Goal: Transaction & Acquisition: Purchase product/service

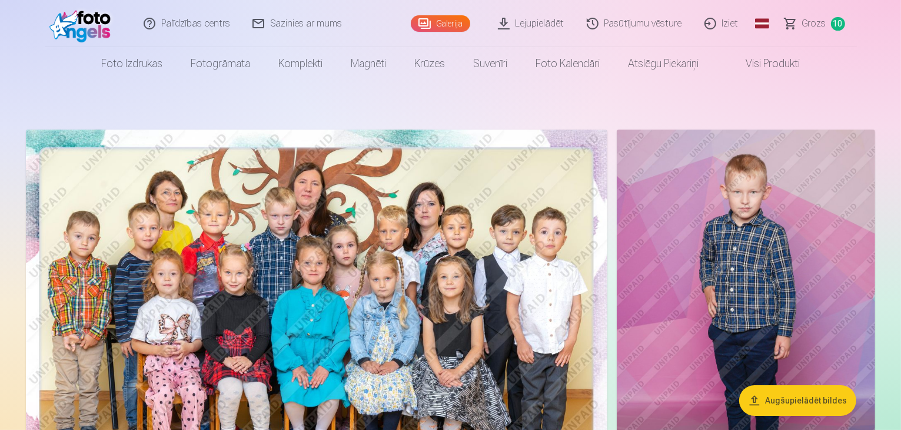
click at [813, 26] on span "Grozs" at bounding box center [814, 23] width 24 height 14
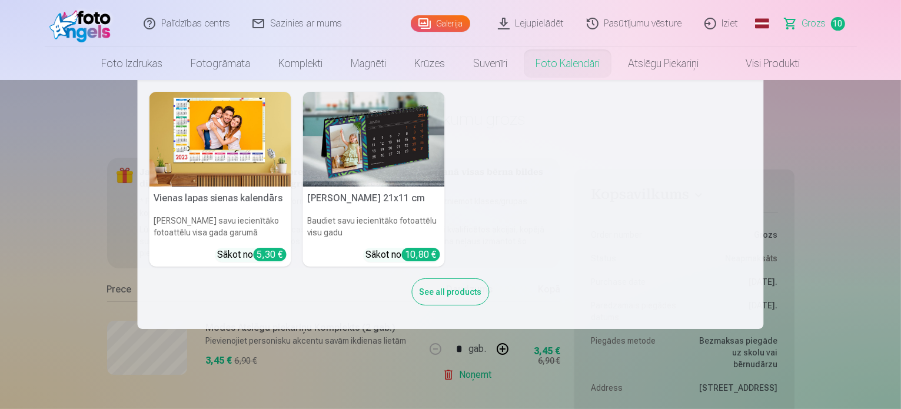
click at [580, 64] on link "Foto kalendāri" at bounding box center [567, 63] width 92 height 33
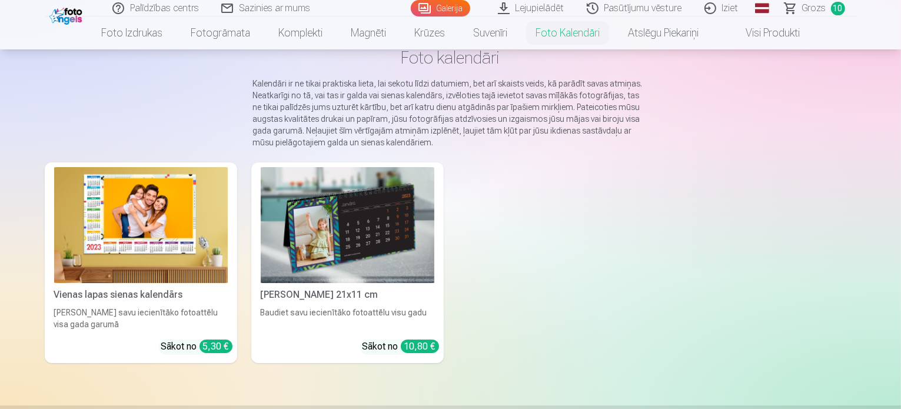
scroll to position [74, 0]
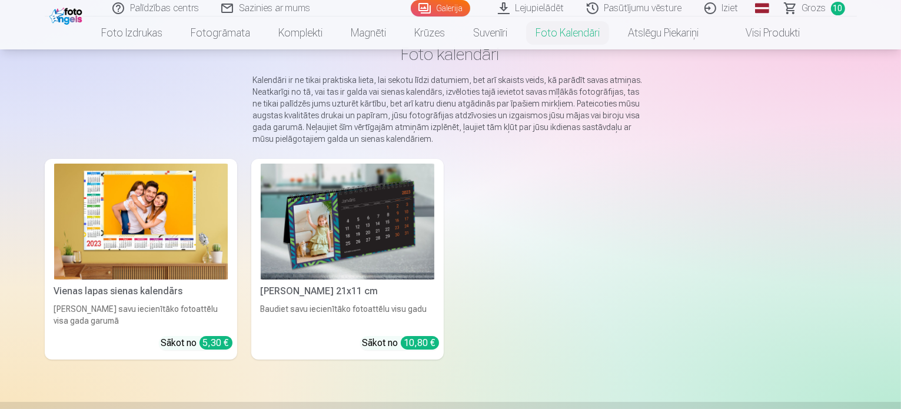
click at [117, 261] on img at bounding box center [141, 222] width 174 height 116
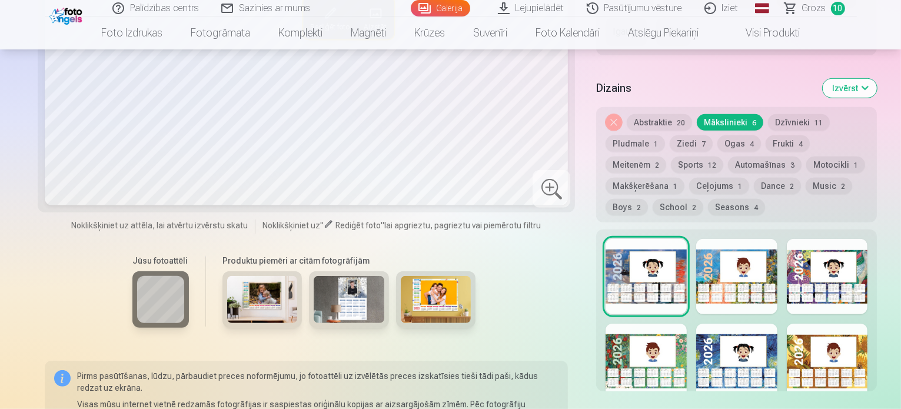
scroll to position [662, 0]
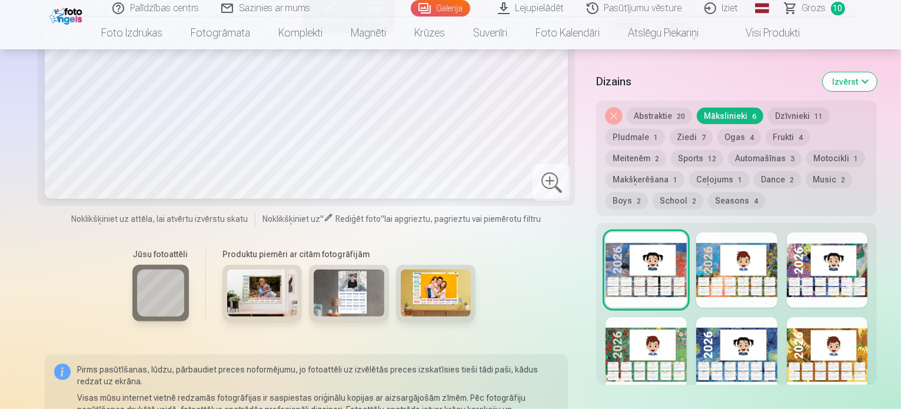
click at [812, 232] on div at bounding box center [827, 269] width 81 height 75
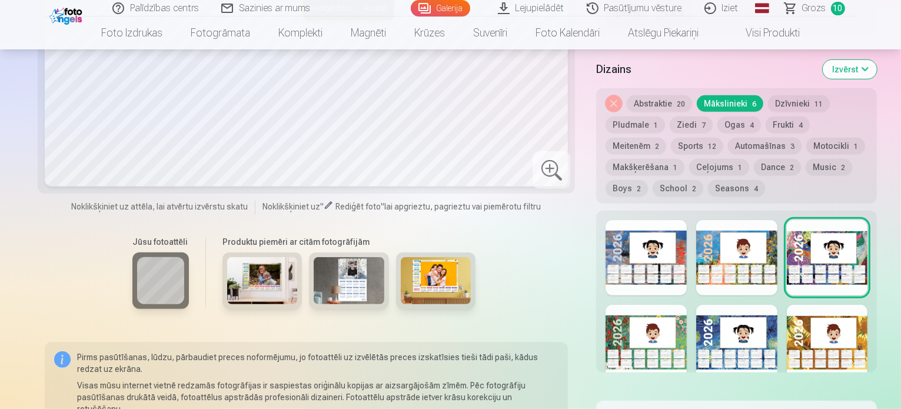
scroll to position [680, 0]
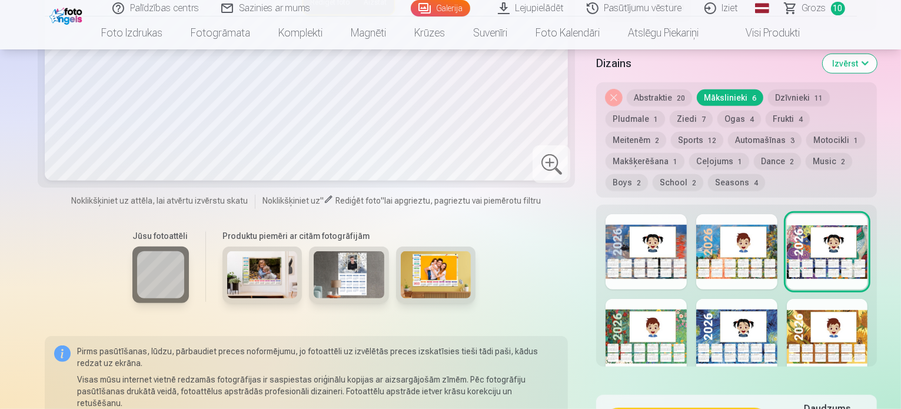
click at [806, 299] on div at bounding box center [827, 336] width 81 height 75
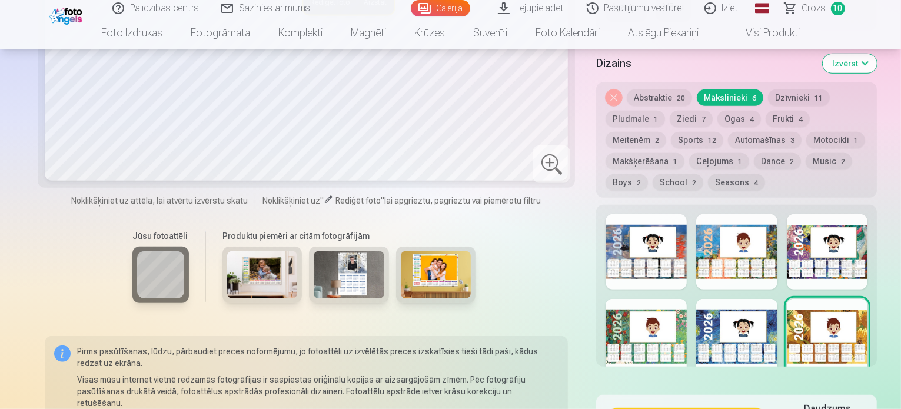
click at [696, 299] on div at bounding box center [736, 336] width 81 height 75
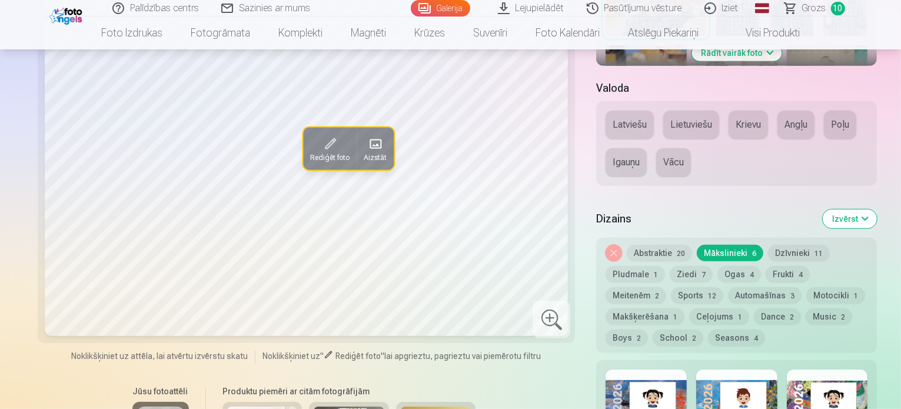
scroll to position [518, 0]
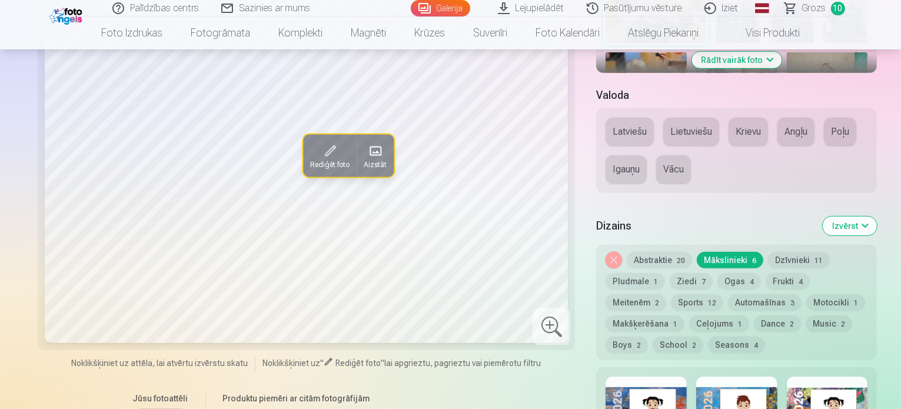
click at [768, 252] on button "Dzīvnieki 11" at bounding box center [799, 260] width 62 height 16
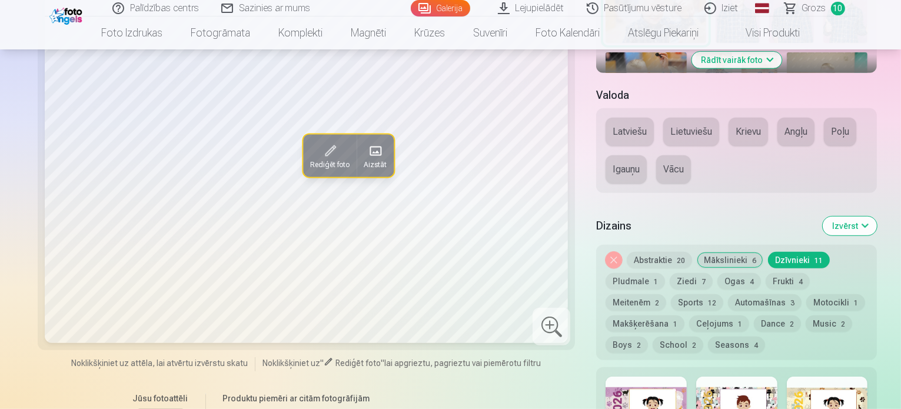
click at [800, 294] on button "Automašīnas 3" at bounding box center [765, 302] width 74 height 16
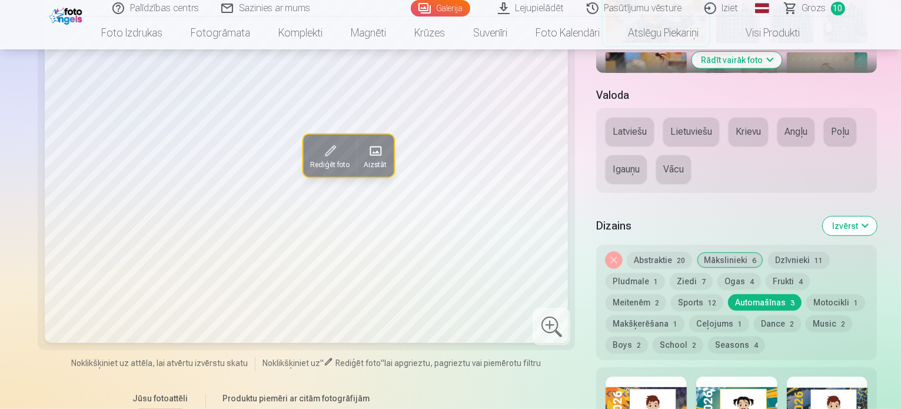
click at [657, 377] on div at bounding box center [646, 414] width 81 height 75
click at [696, 377] on div at bounding box center [736, 414] width 81 height 75
click at [803, 377] on div at bounding box center [827, 414] width 81 height 75
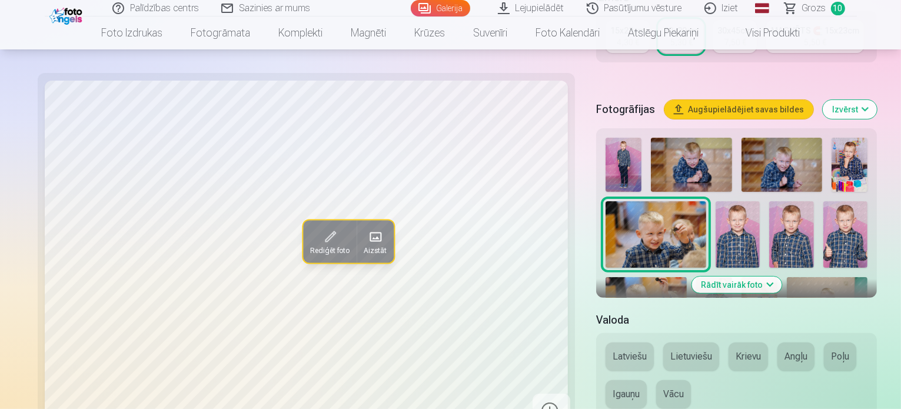
scroll to position [281, 0]
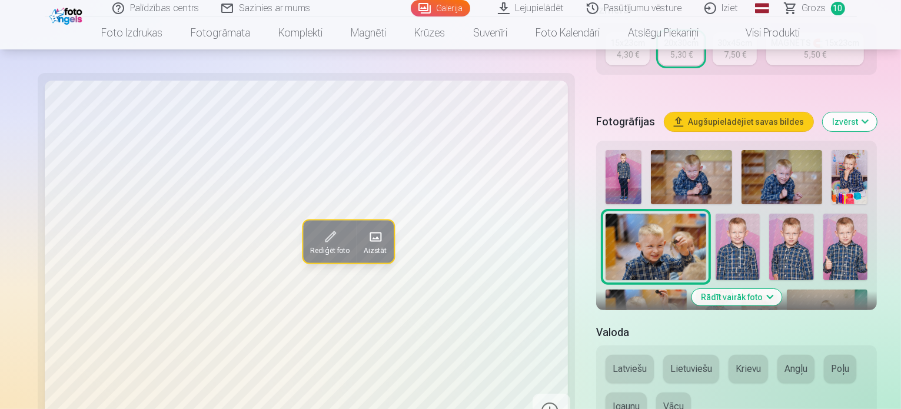
click at [653, 150] on img at bounding box center [691, 177] width 81 height 54
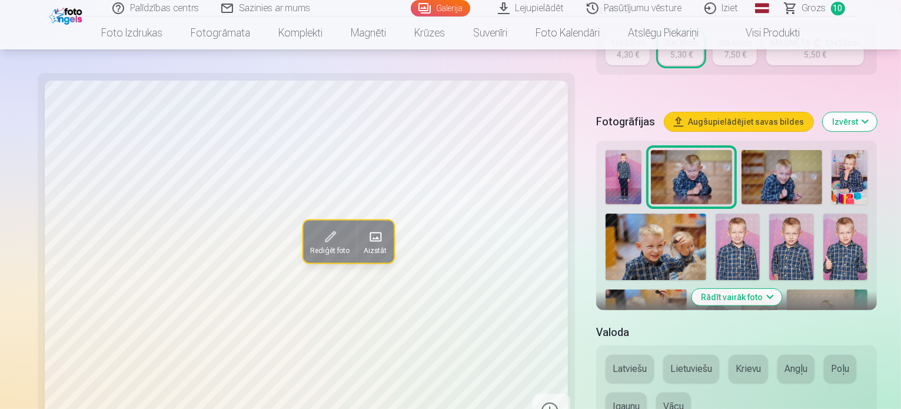
click at [606, 151] on img at bounding box center [624, 177] width 36 height 54
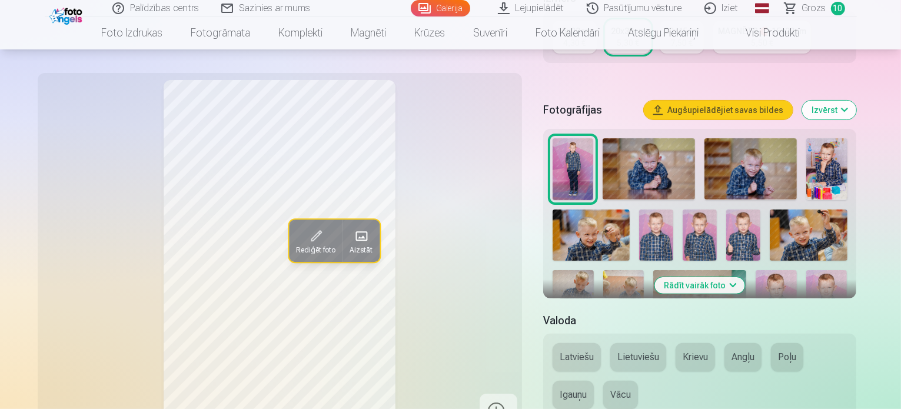
click at [718, 152] on img at bounding box center [750, 168] width 92 height 61
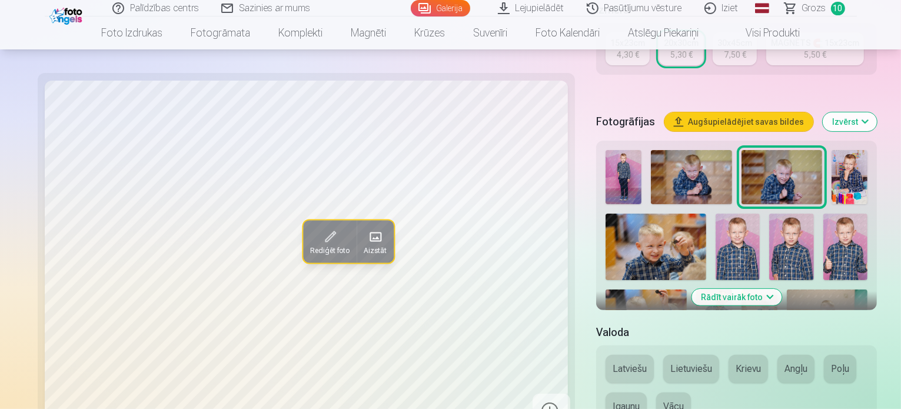
click at [832, 150] on img at bounding box center [850, 177] width 36 height 54
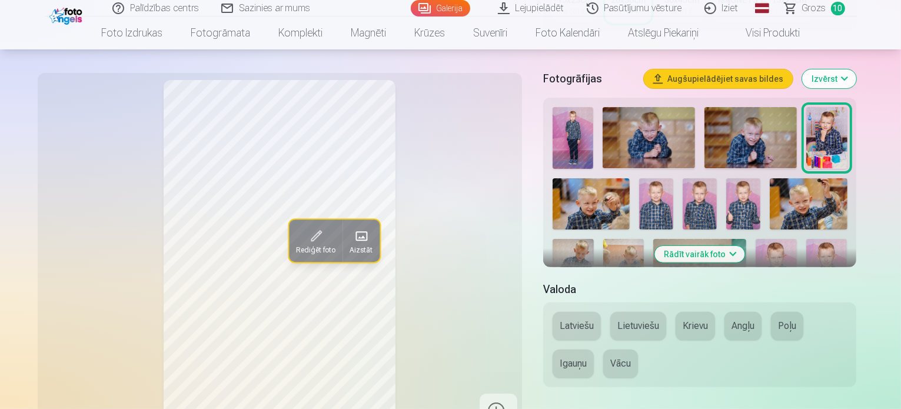
scroll to position [262, 0]
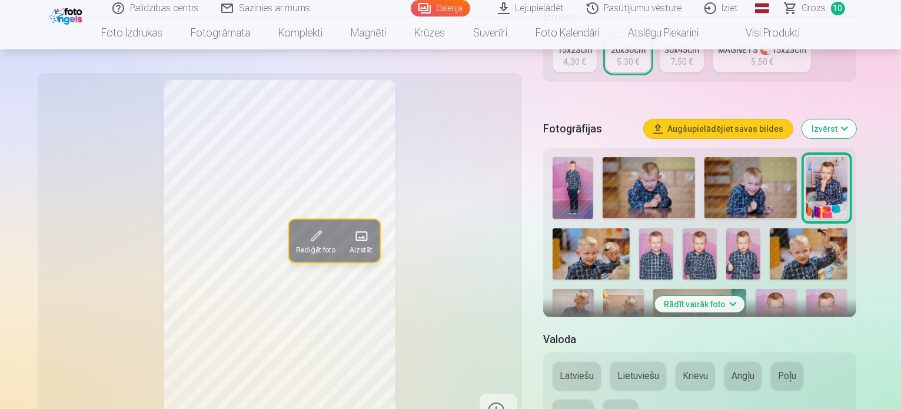
click at [730, 299] on button "Rādīt vairāk foto" at bounding box center [700, 304] width 90 height 16
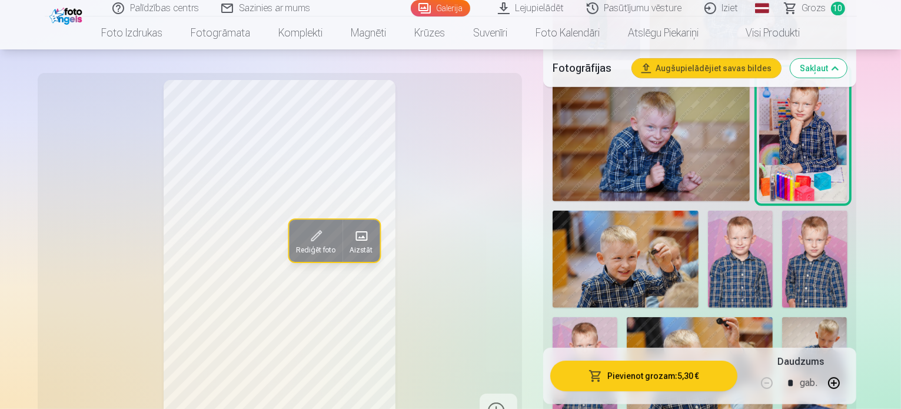
scroll to position [532, 0]
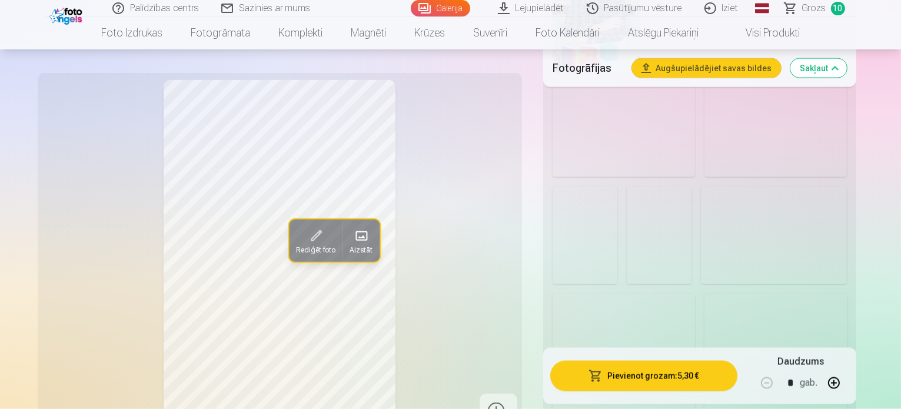
scroll to position [1865, 0]
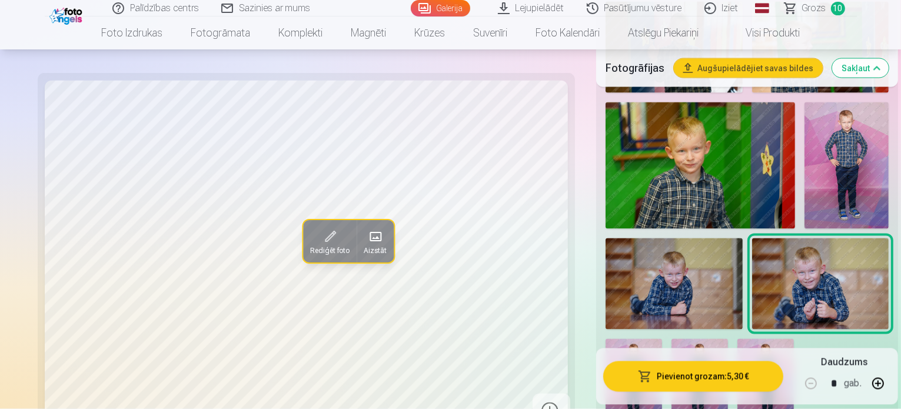
scroll to position [2184, 0]
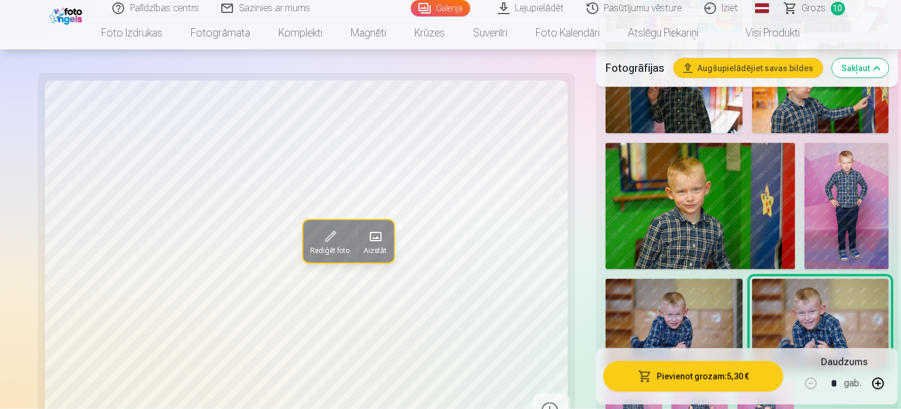
scroll to position [2143, 0]
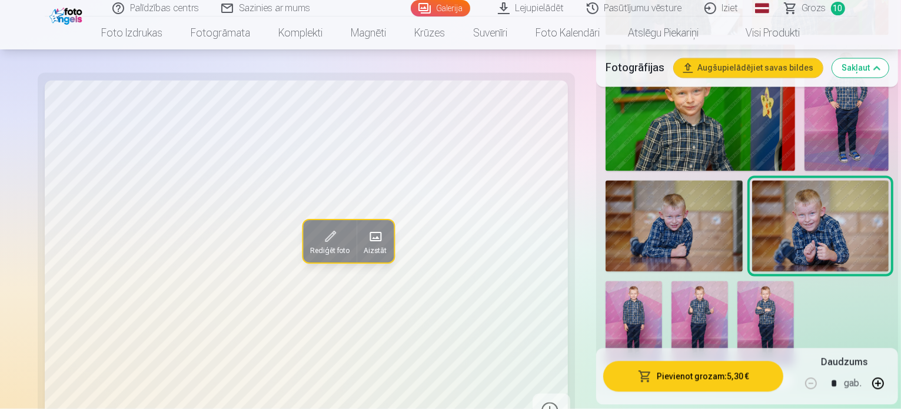
scroll to position [2225, 0]
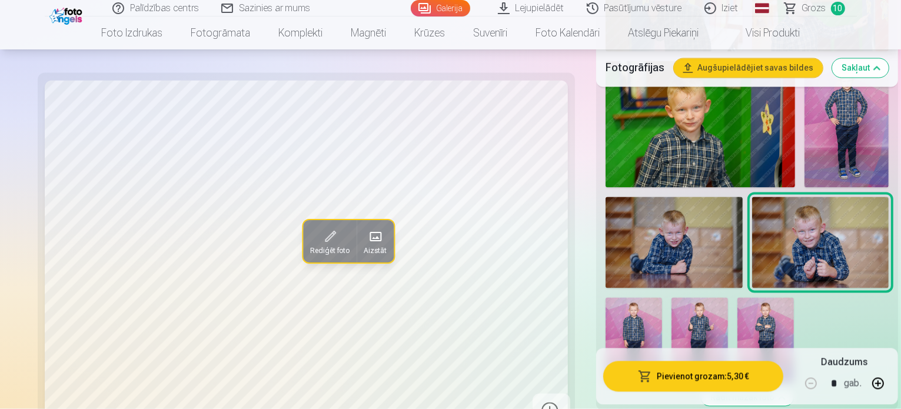
scroll to position [2233, 0]
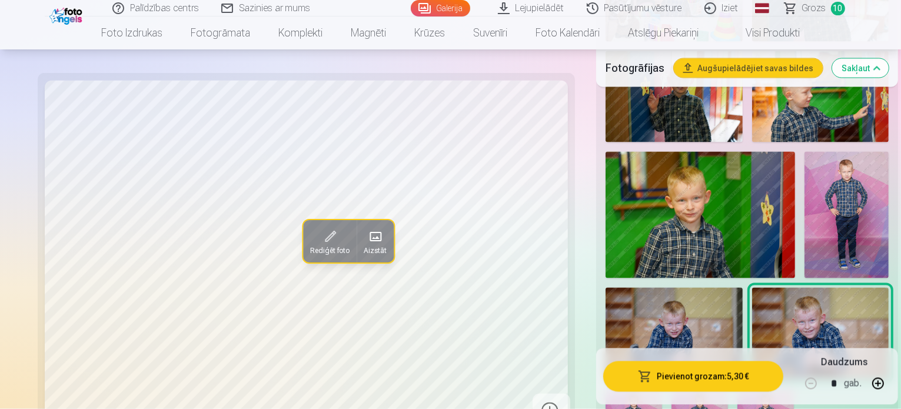
scroll to position [2135, 0]
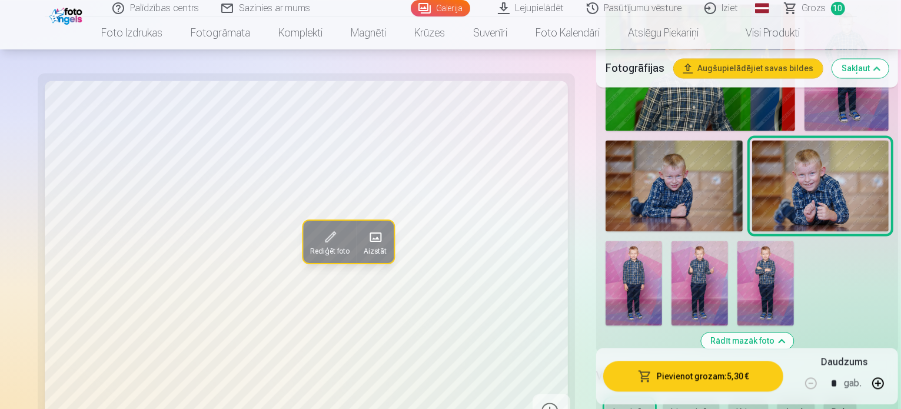
scroll to position [2234, 0]
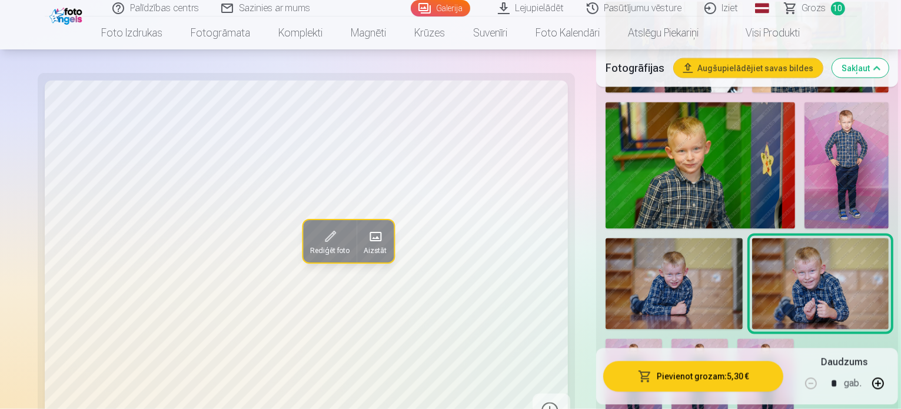
scroll to position [2168, 0]
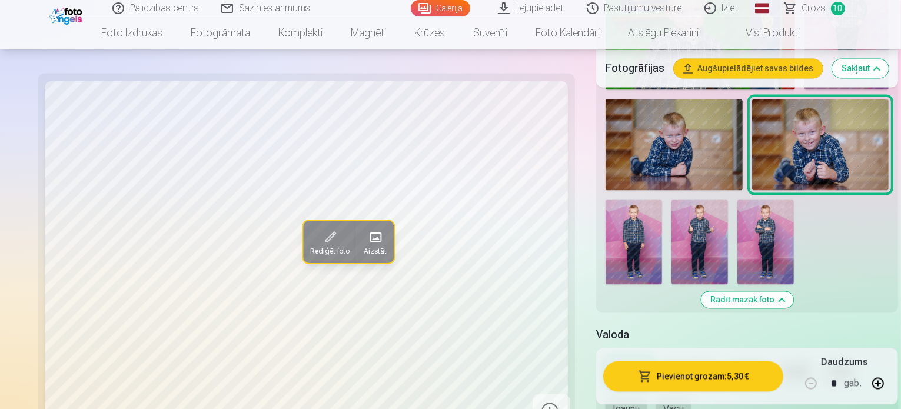
scroll to position [2323, 0]
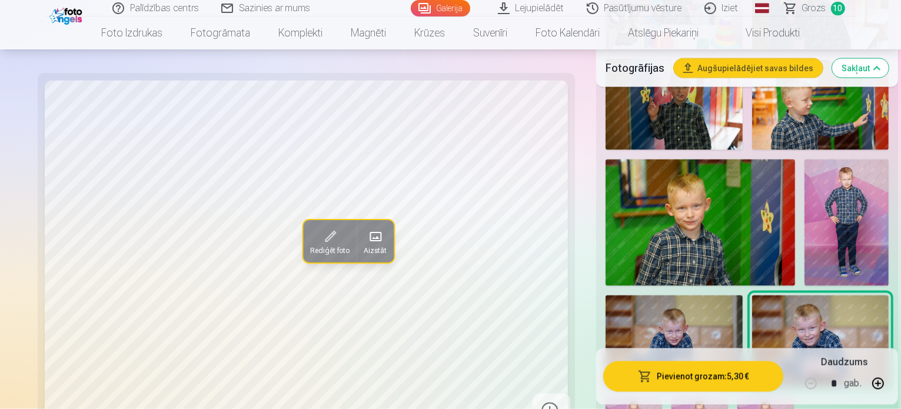
scroll to position [2135, 0]
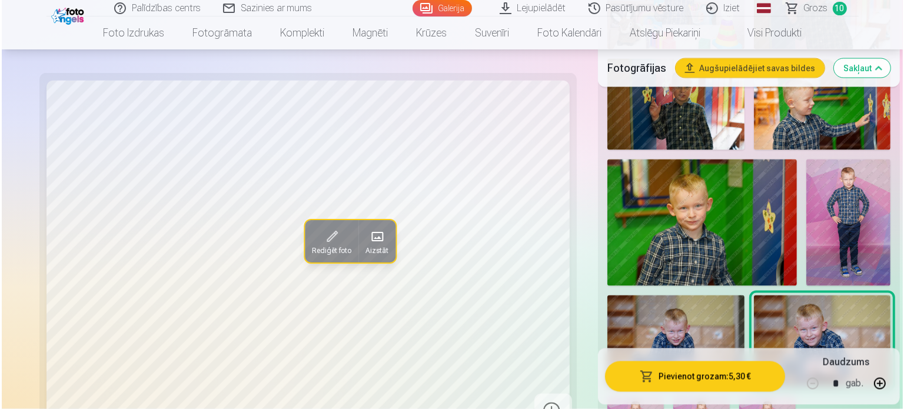
scroll to position [2102, 0]
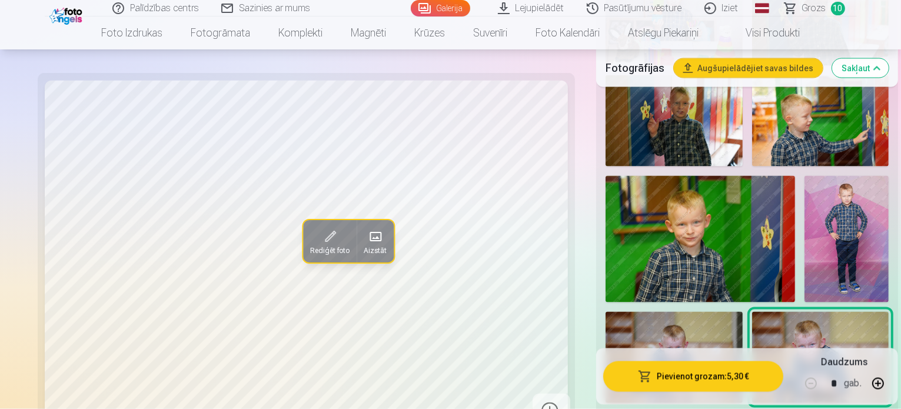
click at [674, 378] on button "Pievienot grozam : 5,30 €" at bounding box center [693, 376] width 180 height 31
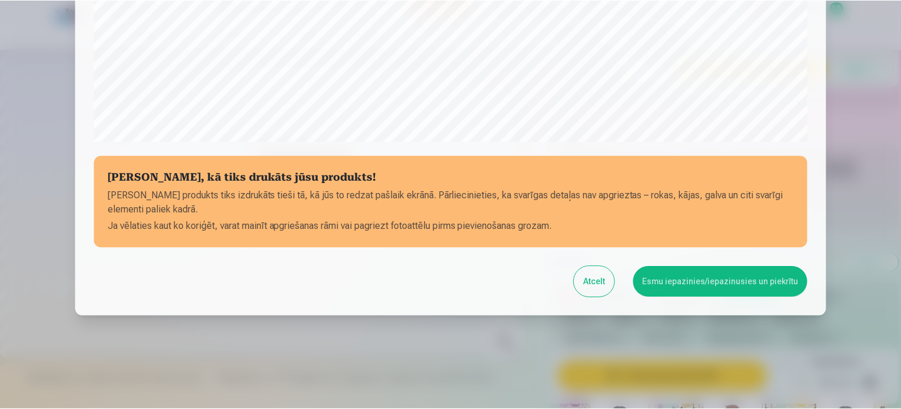
scroll to position [438, 0]
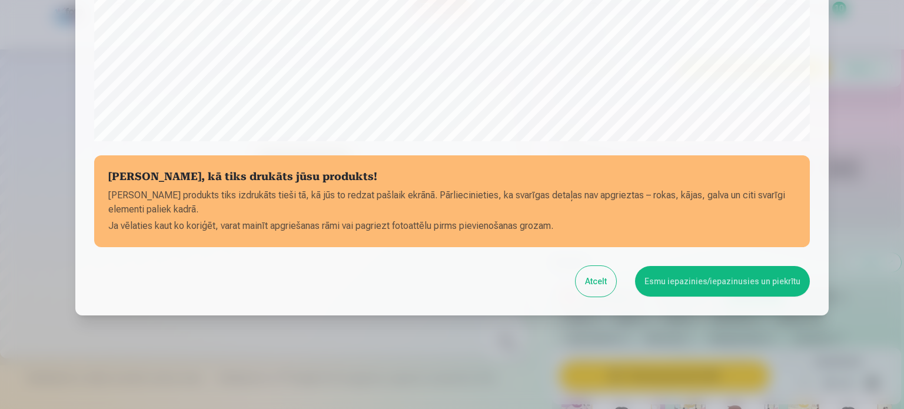
click at [696, 274] on button "Esmu iepazinies/iepazinusies un piekrītu" at bounding box center [722, 281] width 175 height 31
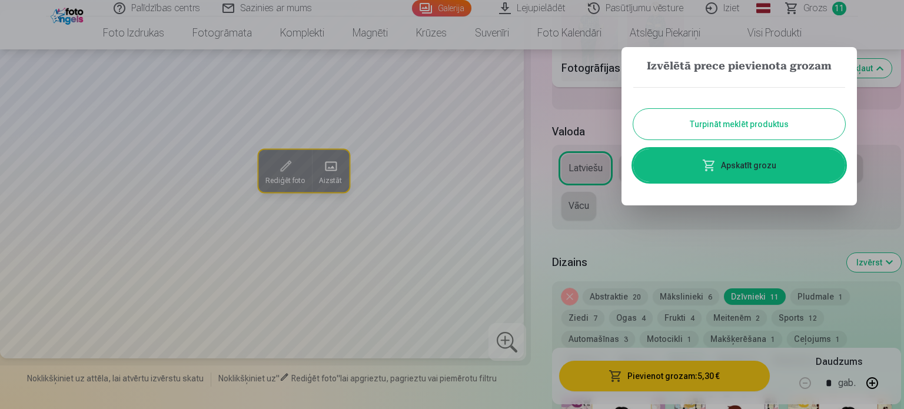
click at [779, 122] on button "Turpināt meklēt produktus" at bounding box center [739, 124] width 212 height 31
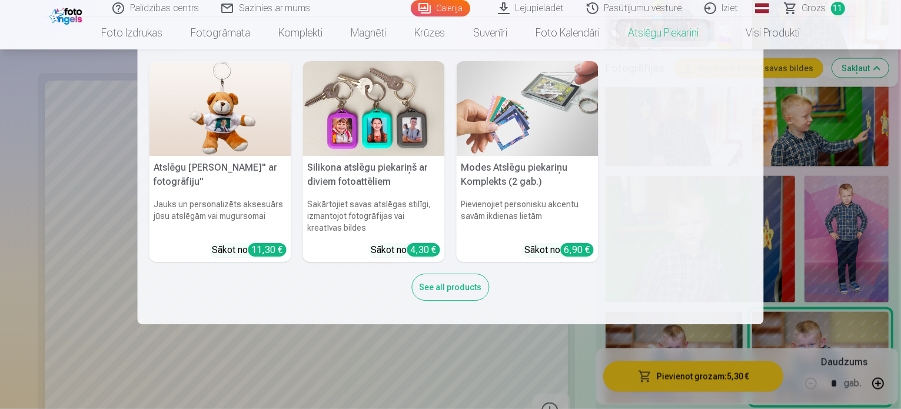
click at [666, 38] on link "Atslēgu piekariņi" at bounding box center [663, 32] width 99 height 33
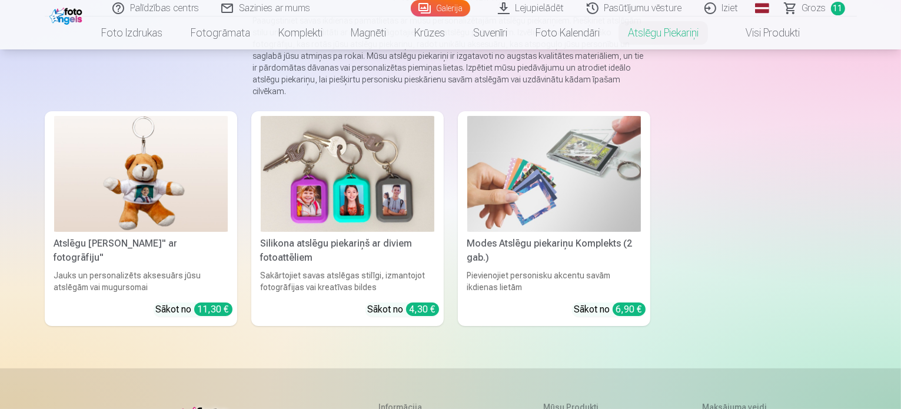
scroll to position [144, 0]
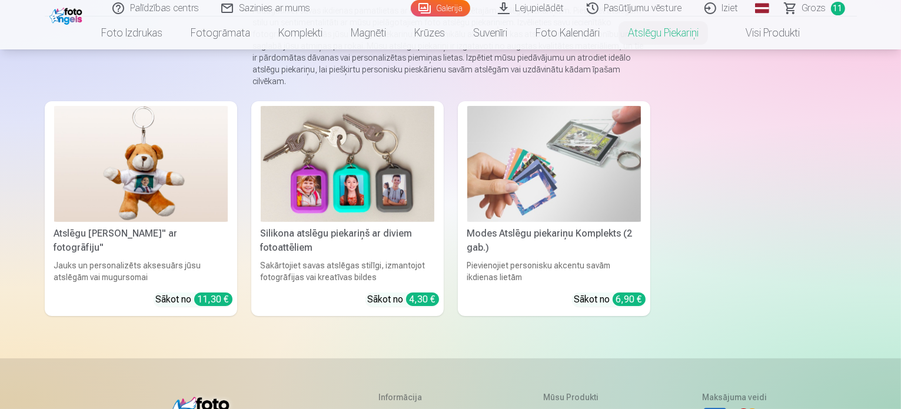
click at [579, 260] on div "Pievienojiet personisku akcentu savām ikdienas lietām" at bounding box center [554, 272] width 183 height 24
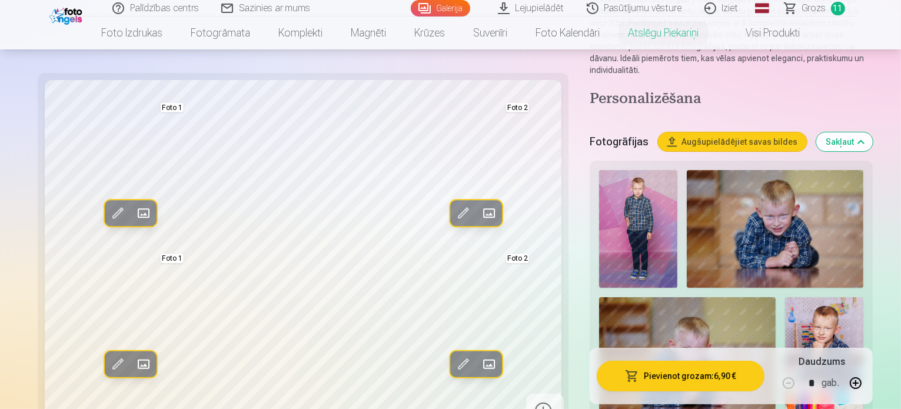
scroll to position [143, 0]
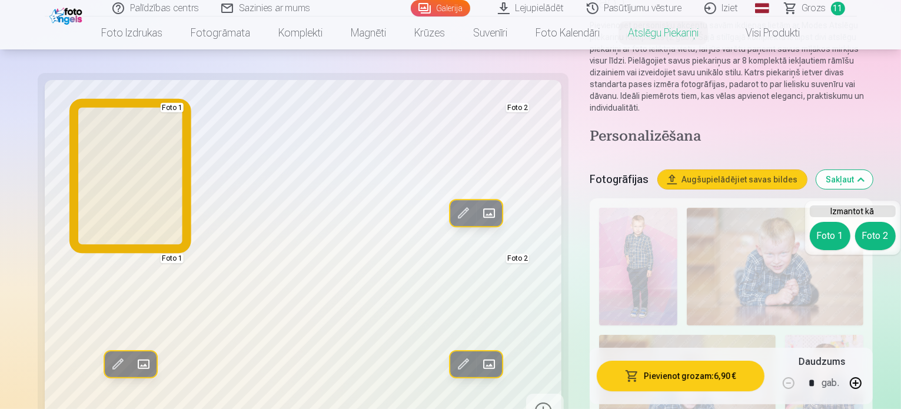
click at [833, 231] on button "Foto 1" at bounding box center [830, 236] width 41 height 28
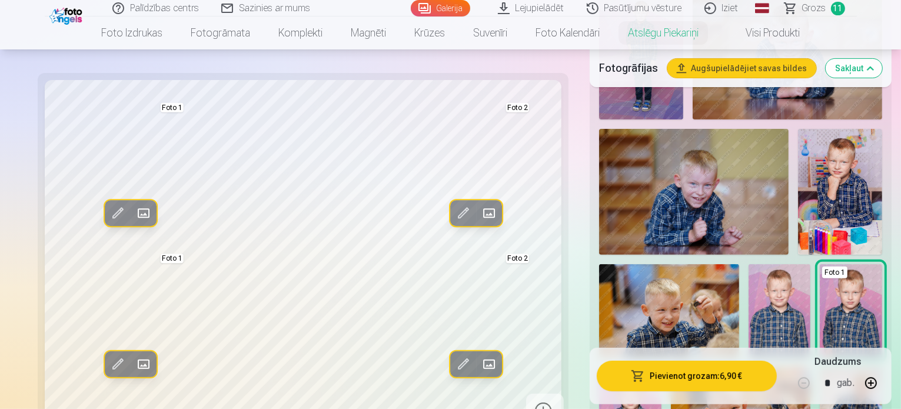
scroll to position [361, 0]
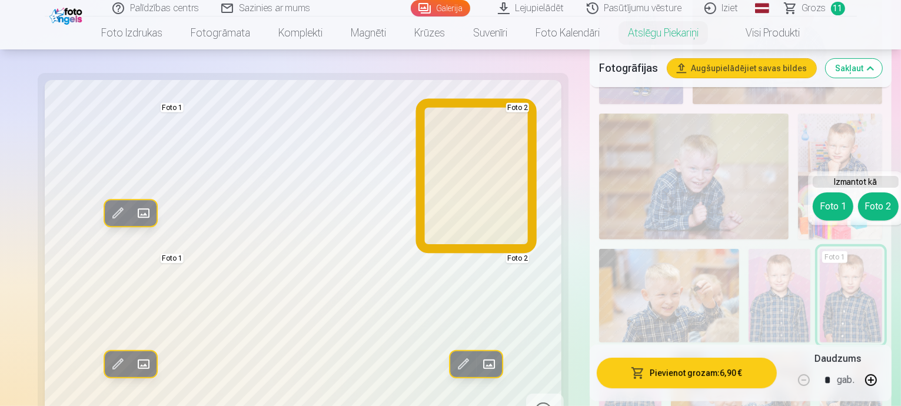
click at [871, 200] on button "Foto 2" at bounding box center [878, 206] width 41 height 28
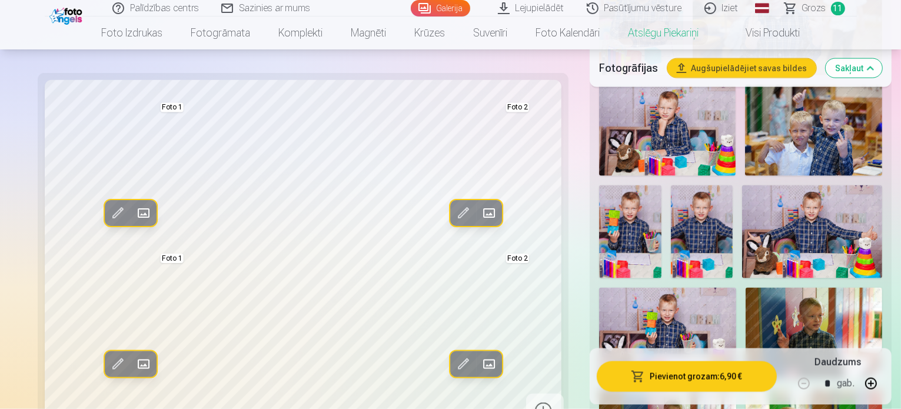
scroll to position [1740, 0]
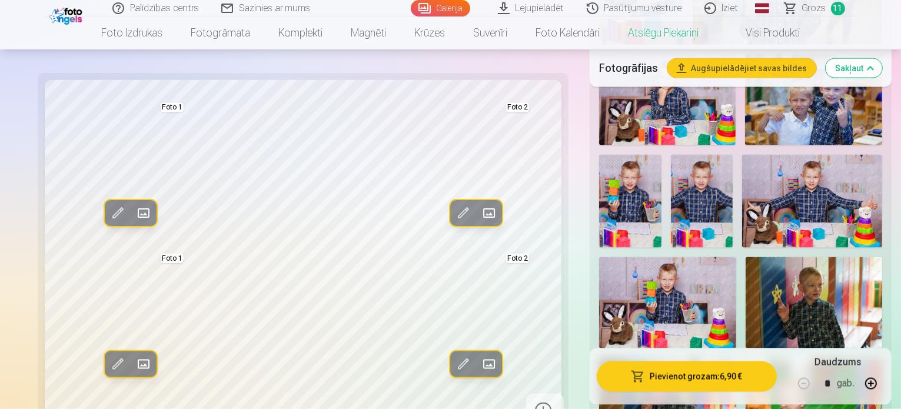
click at [454, 355] on span at bounding box center [463, 364] width 19 height 19
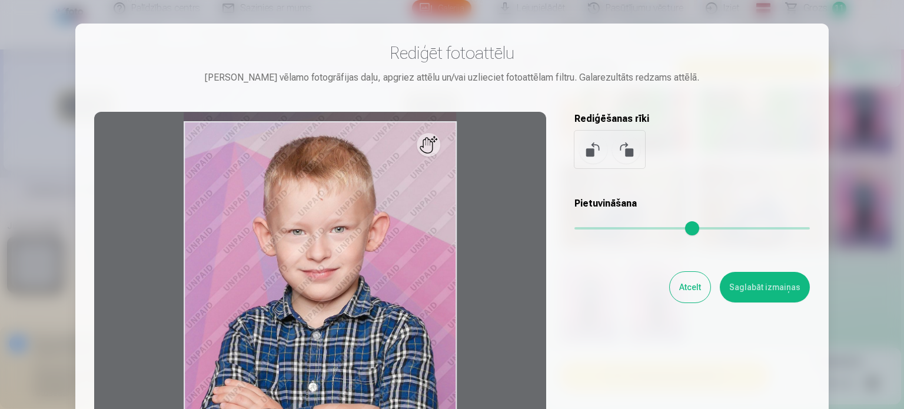
click at [587, 150] on button at bounding box center [593, 149] width 28 height 28
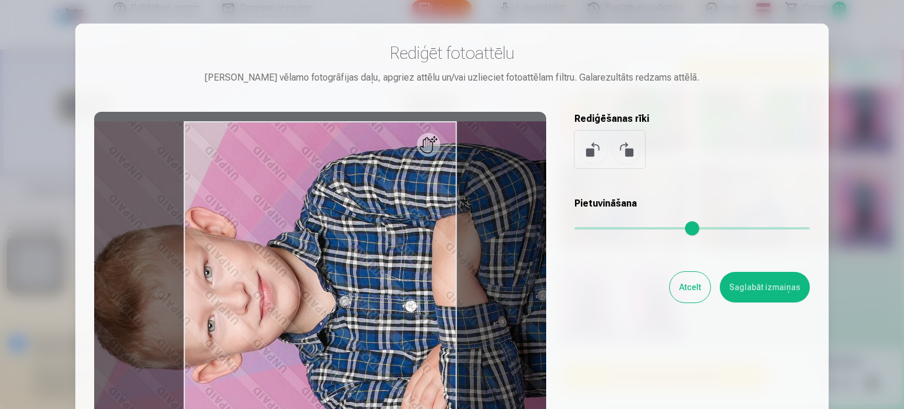
click at [587, 150] on button at bounding box center [593, 149] width 28 height 28
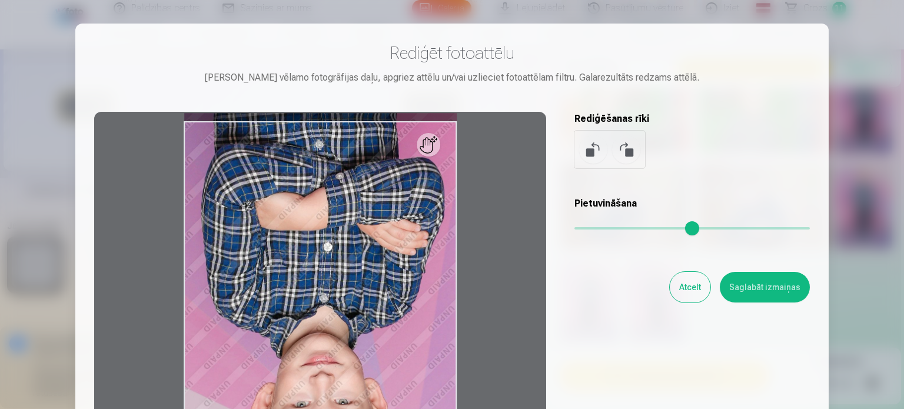
click at [587, 150] on button at bounding box center [593, 149] width 28 height 28
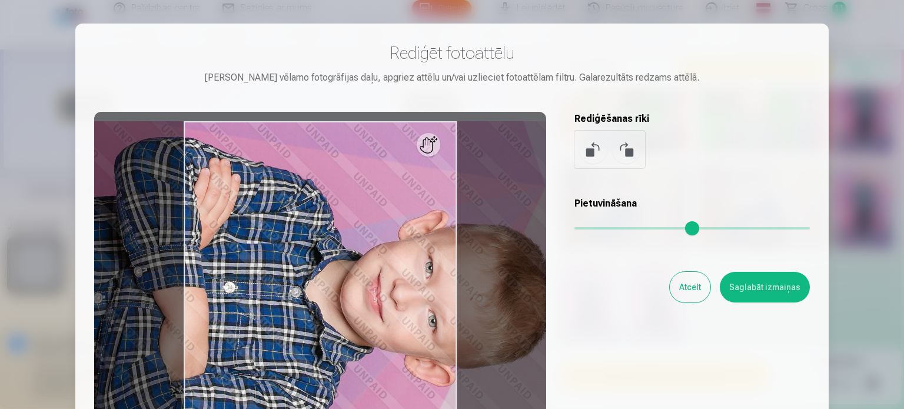
click at [587, 150] on button at bounding box center [593, 149] width 28 height 28
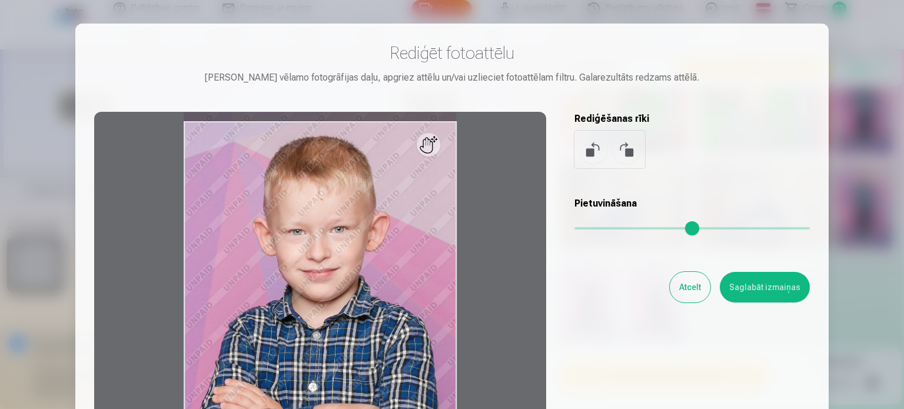
click at [685, 279] on button "Atcelt" at bounding box center [690, 287] width 41 height 31
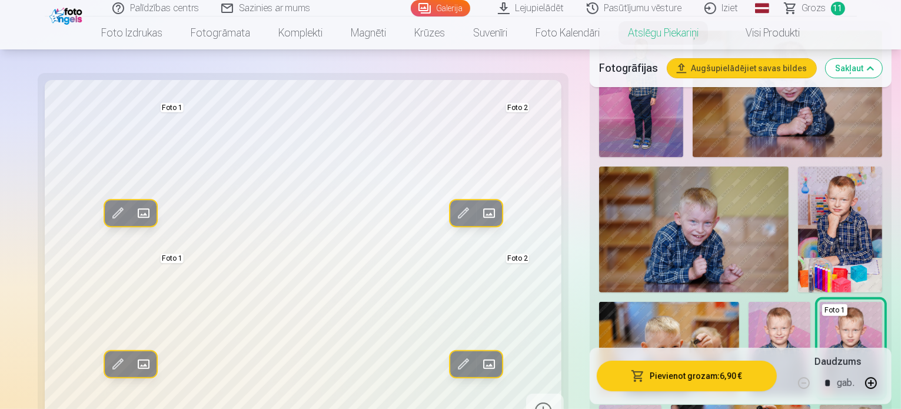
scroll to position [1777, 0]
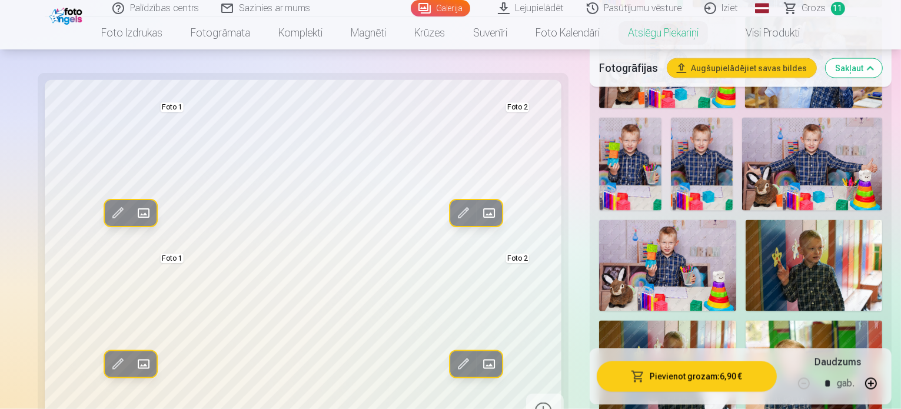
drag, startPoint x: 323, startPoint y: 275, endPoint x: 445, endPoint y: 270, distance: 122.6
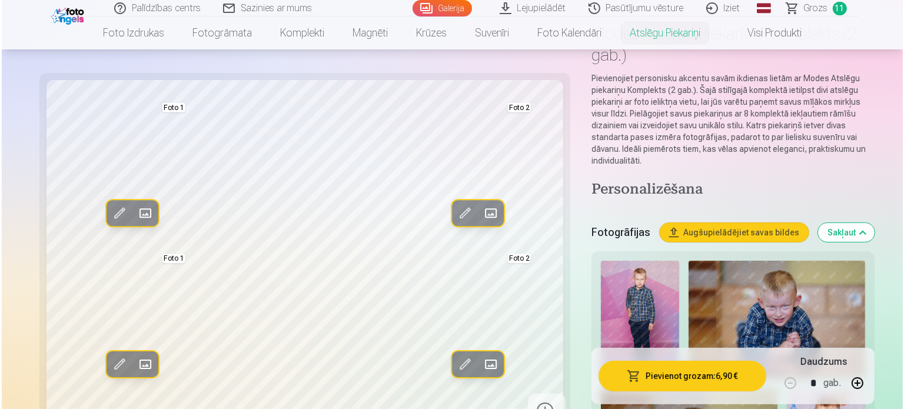
scroll to position [38, 0]
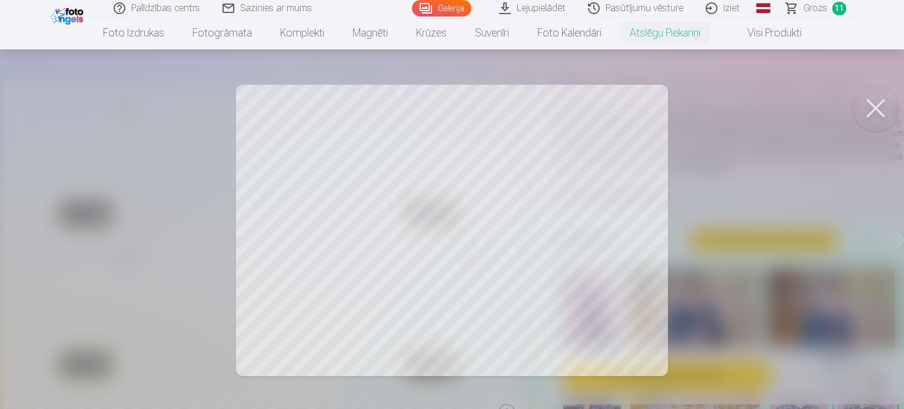
click at [590, 300] on div at bounding box center [452, 204] width 904 height 409
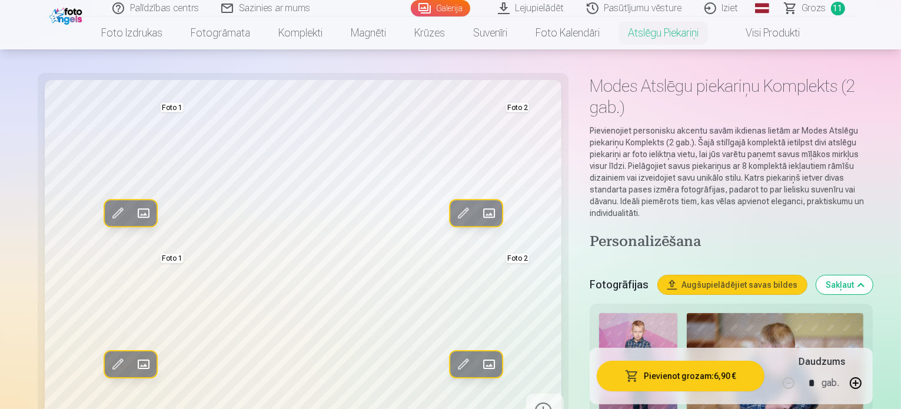
click at [480, 360] on span at bounding box center [489, 364] width 19 height 19
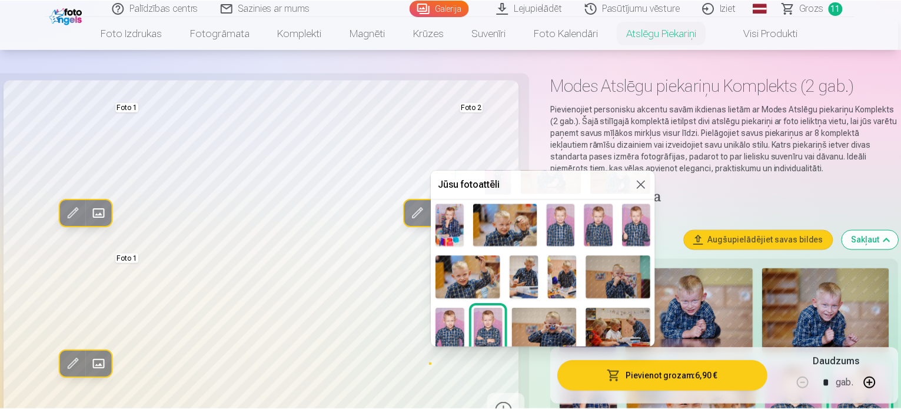
scroll to position [0, 0]
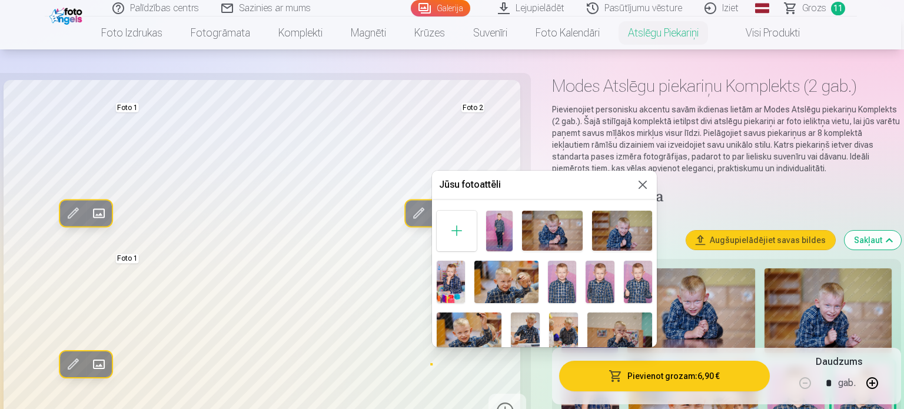
click at [640, 184] on button at bounding box center [643, 185] width 14 height 14
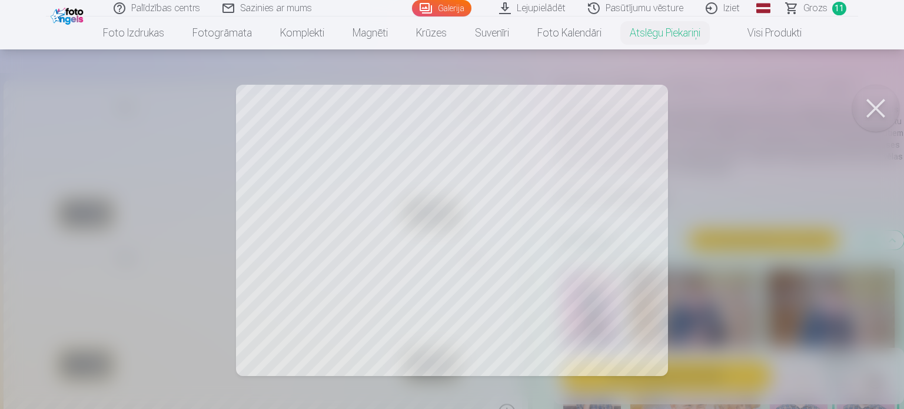
click at [319, 294] on div at bounding box center [452, 204] width 904 height 409
click at [430, 290] on div at bounding box center [452, 204] width 904 height 409
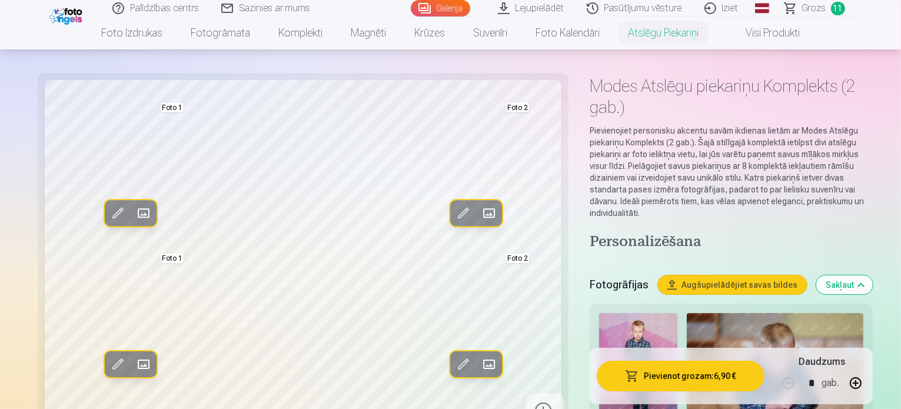
click at [454, 220] on span at bounding box center [463, 213] width 19 height 19
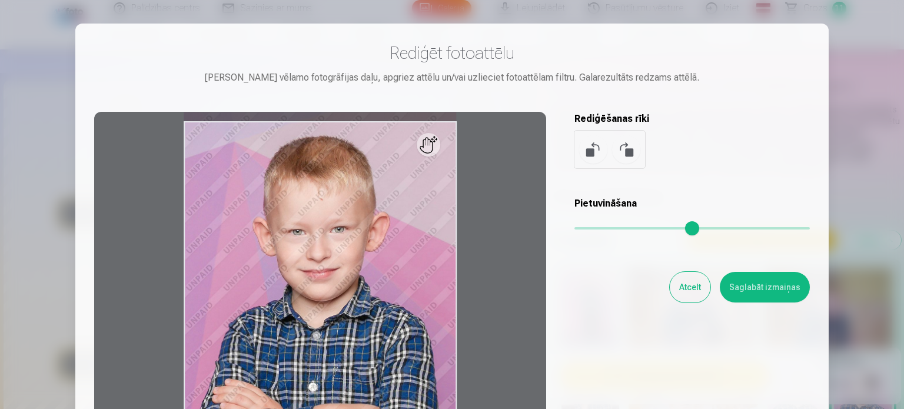
click at [473, 270] on div at bounding box center [320, 297] width 452 height 370
click at [432, 145] on div at bounding box center [320, 297] width 452 height 370
click at [320, 272] on div at bounding box center [320, 297] width 452 height 370
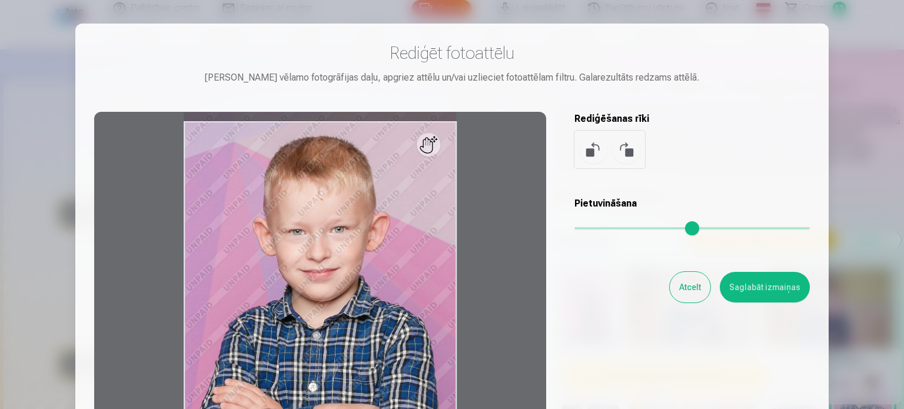
click at [320, 272] on div at bounding box center [320, 297] width 452 height 370
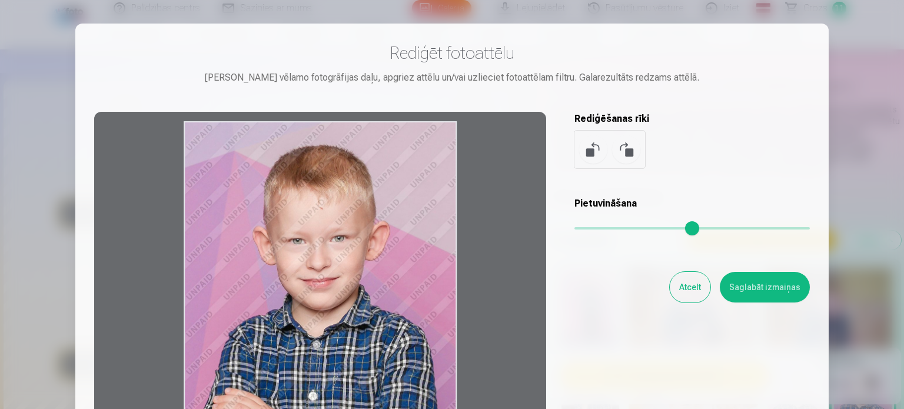
drag, startPoint x: 417, startPoint y: 151, endPoint x: 381, endPoint y: 222, distance: 79.5
click at [381, 222] on div at bounding box center [320, 297] width 452 height 370
click at [427, 171] on div at bounding box center [320, 297] width 452 height 370
click at [688, 297] on button "Atcelt" at bounding box center [690, 287] width 41 height 31
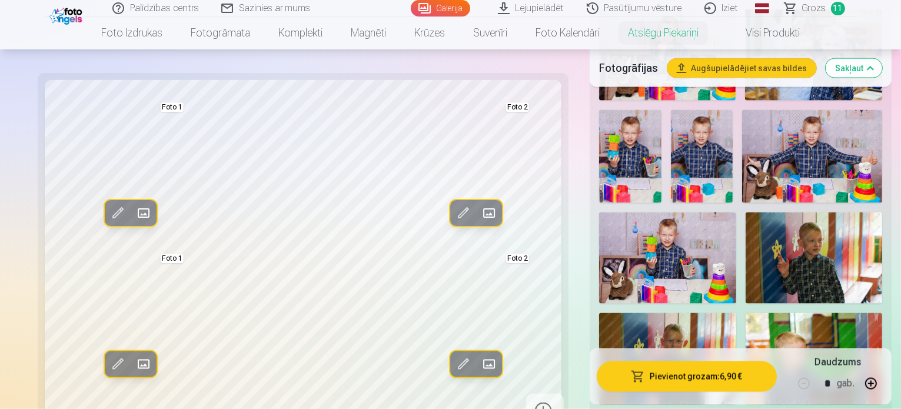
scroll to position [1799, 0]
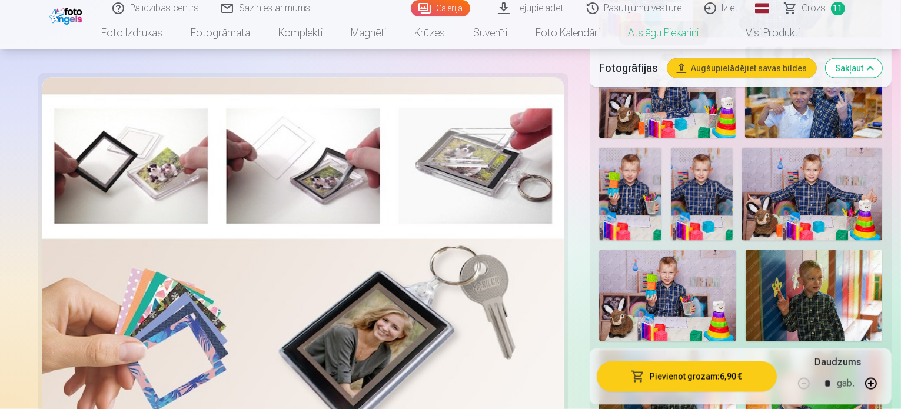
scroll to position [1784, 0]
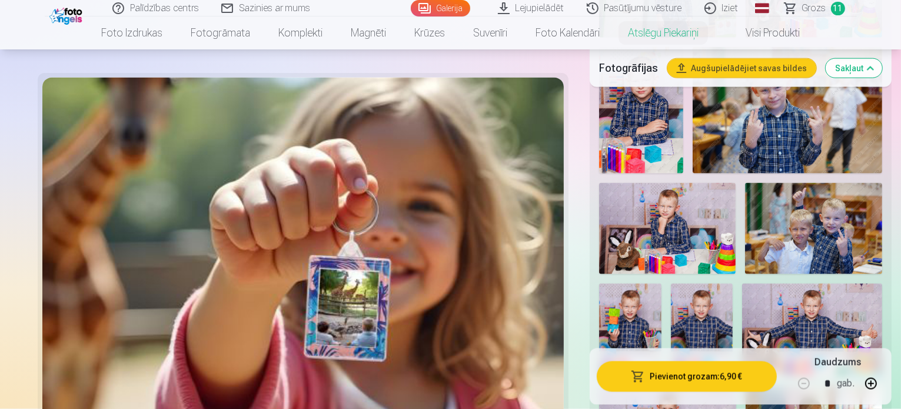
scroll to position [1596, 0]
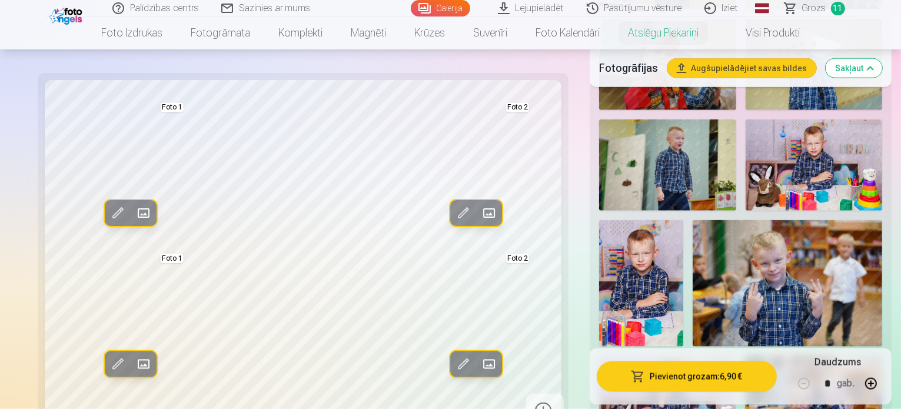
scroll to position [1415, 0]
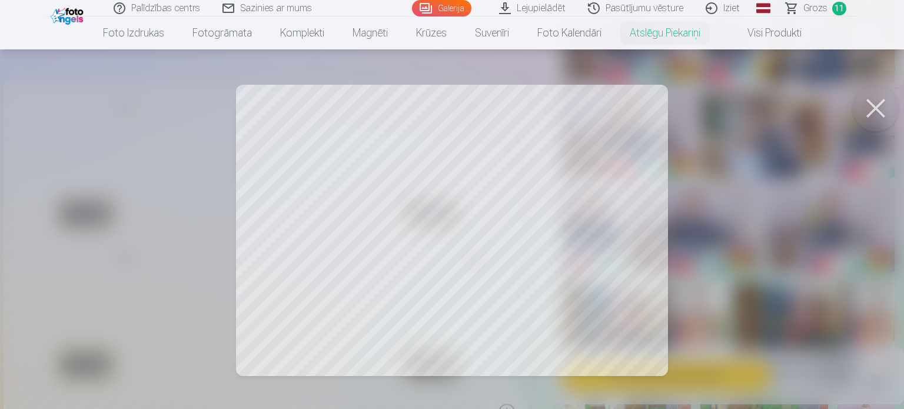
click at [624, 129] on div at bounding box center [452, 204] width 904 height 409
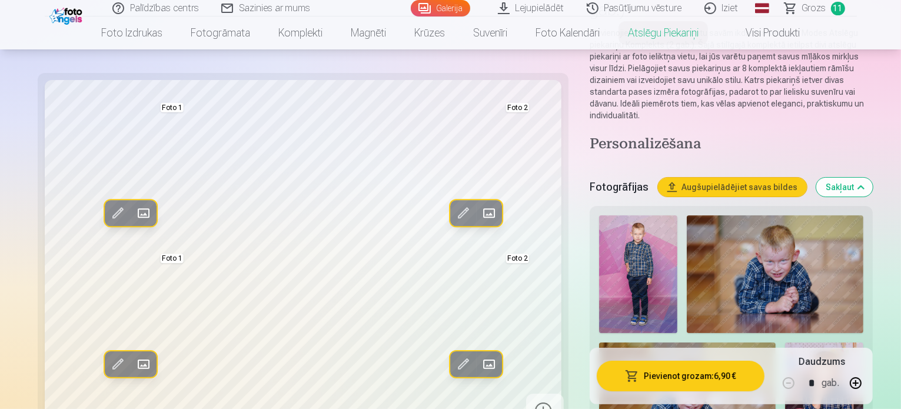
scroll to position [172, 0]
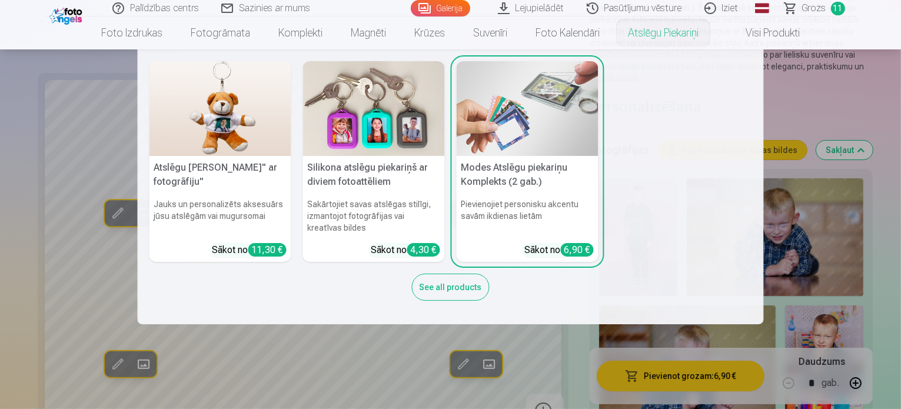
click at [670, 33] on link "Atslēgu piekariņi" at bounding box center [663, 32] width 99 height 33
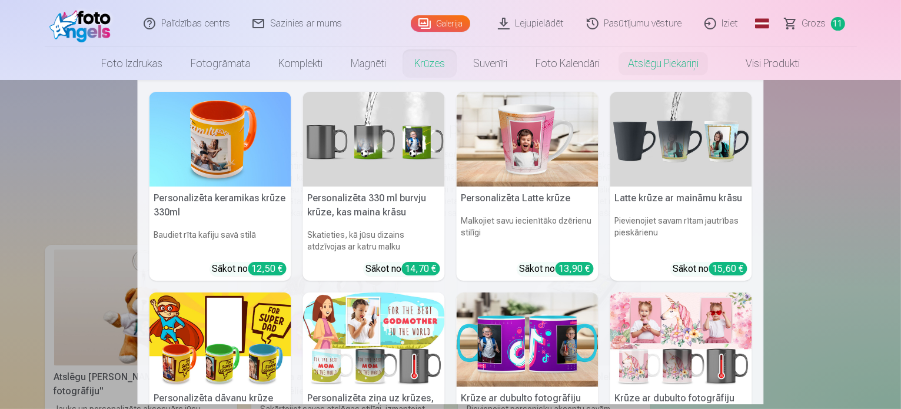
click at [430, 62] on link "Krūzes" at bounding box center [429, 63] width 59 height 33
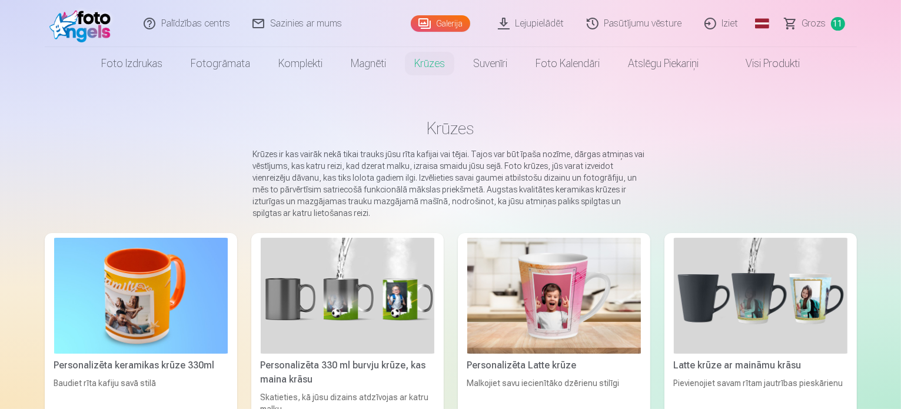
click at [815, 25] on span "Grozs" at bounding box center [814, 23] width 24 height 14
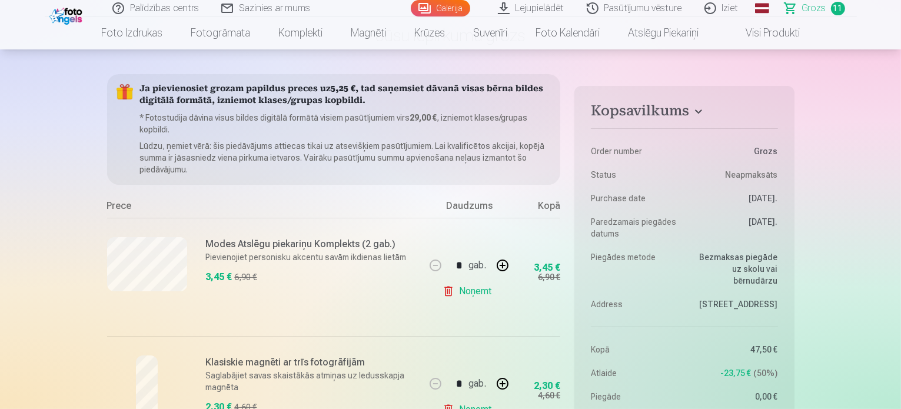
scroll to position [147, 0]
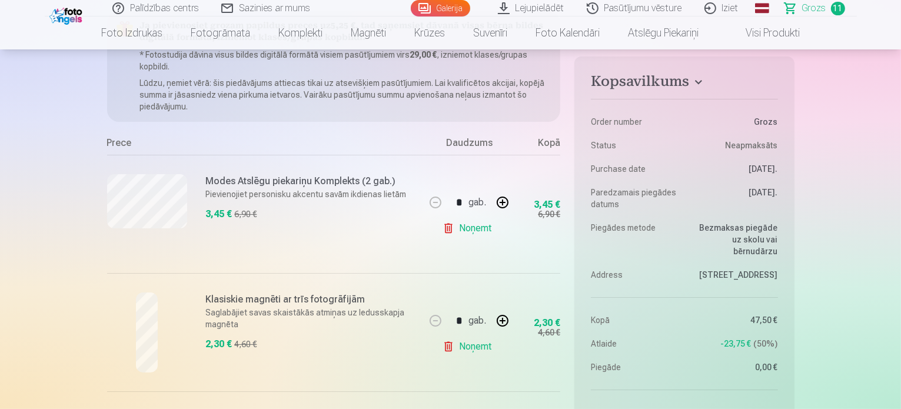
click at [299, 180] on h6 "Modes Atslēgu piekariņu Komplekts (2 gab.)" at bounding box center [312, 181] width 212 height 14
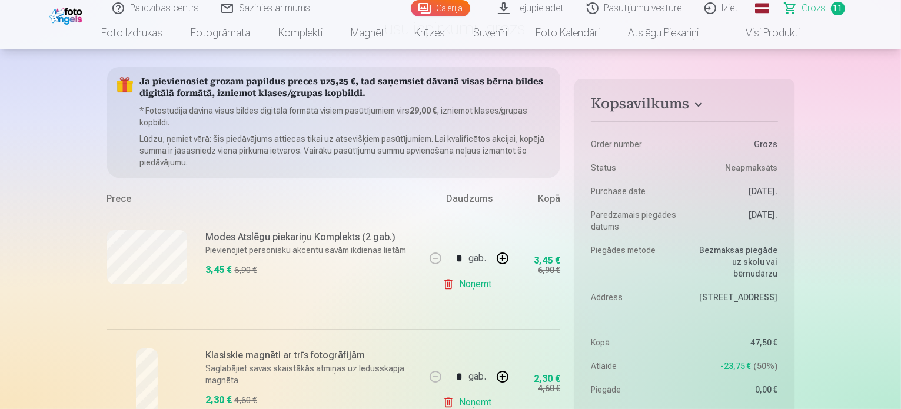
scroll to position [84, 0]
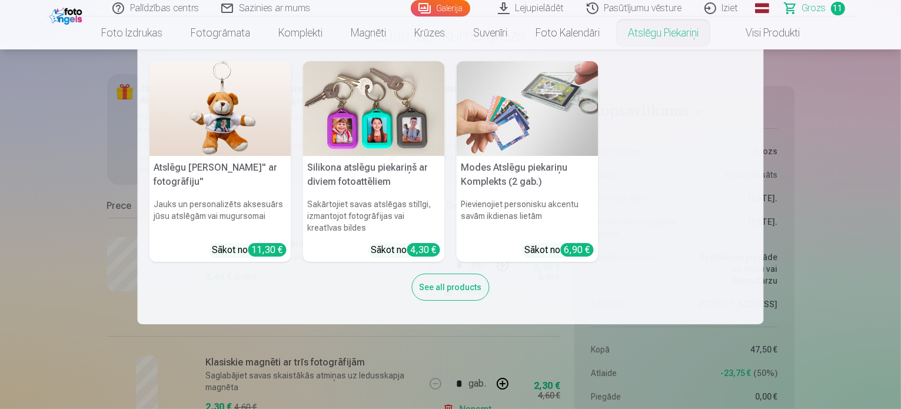
click at [635, 38] on link "Atslēgu piekariņi" at bounding box center [663, 32] width 99 height 33
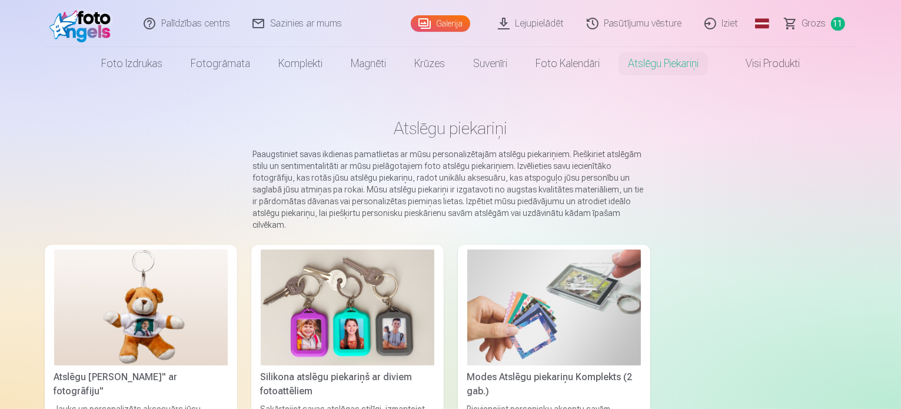
click at [525, 347] on img at bounding box center [554, 308] width 174 height 116
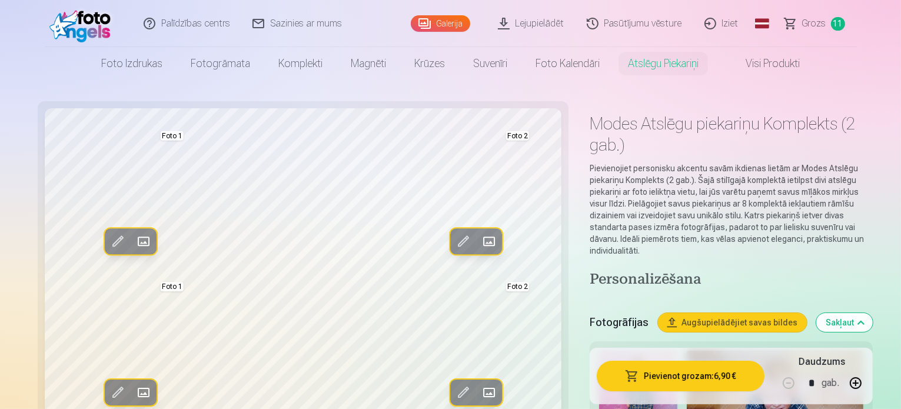
click at [815, 25] on span "Grozs" at bounding box center [814, 23] width 24 height 14
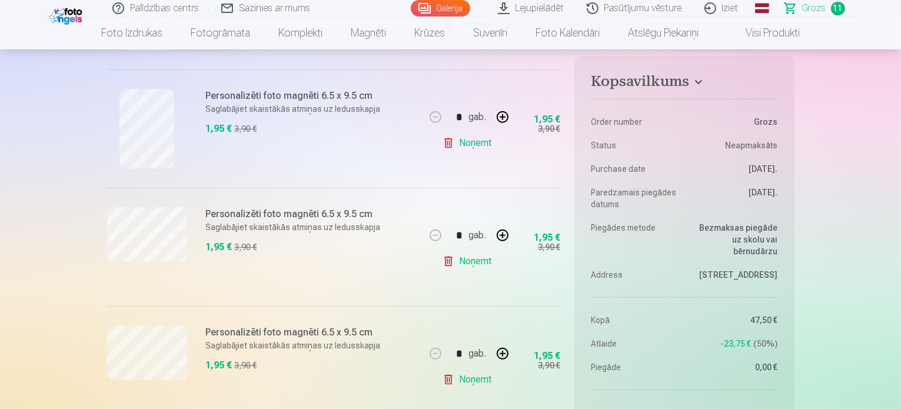
scroll to position [650, 0]
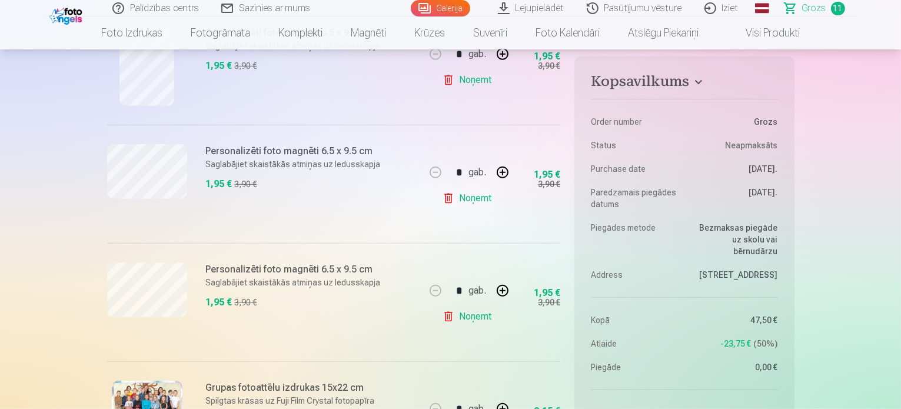
click at [449, 194] on link "Noņemt" at bounding box center [470, 199] width 54 height 24
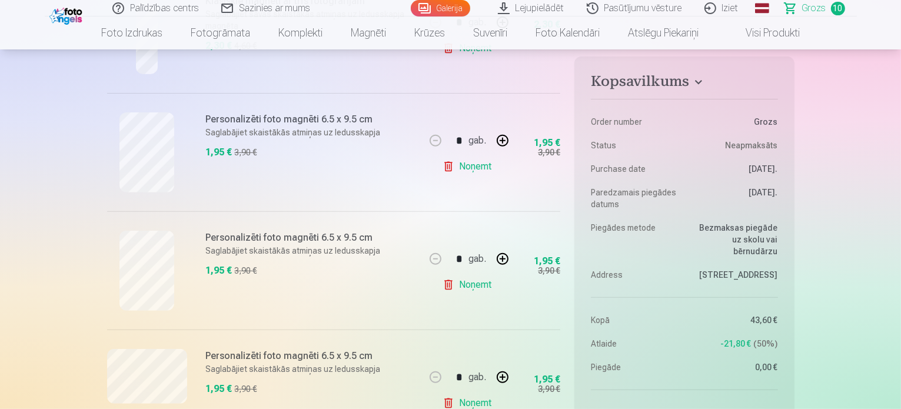
scroll to position [0, 0]
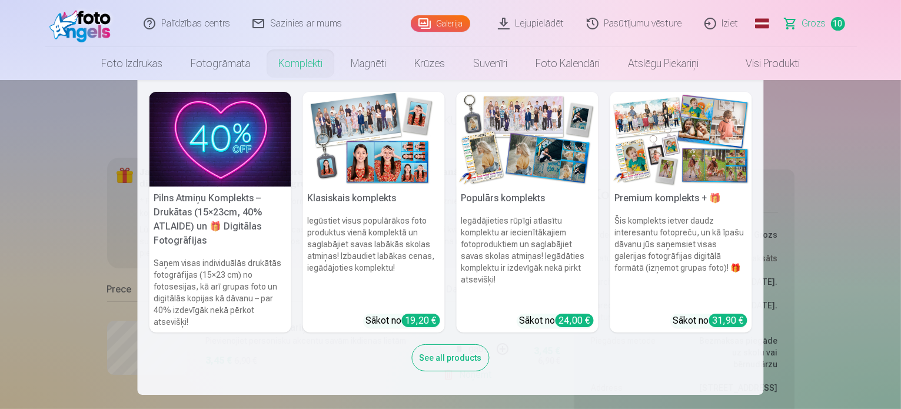
click at [305, 64] on link "Komplekti" at bounding box center [300, 63] width 72 height 33
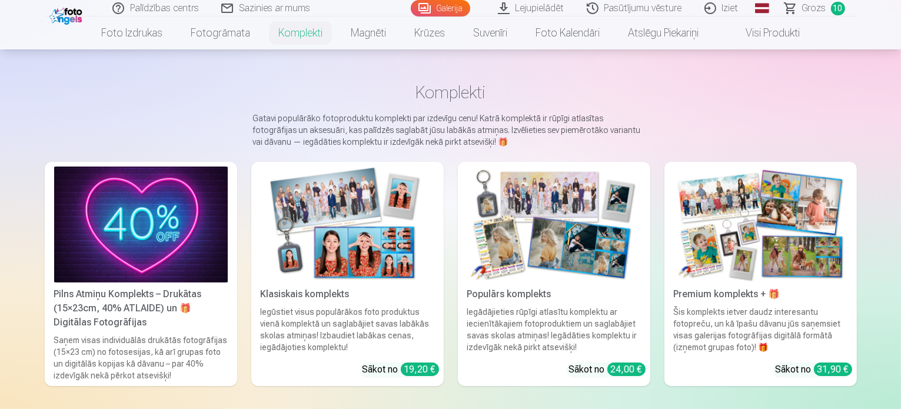
scroll to position [78, 0]
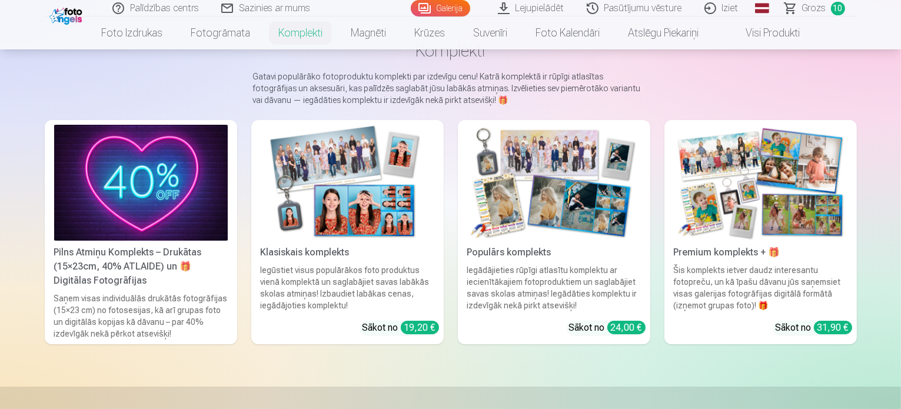
click at [819, 230] on img at bounding box center [761, 183] width 174 height 116
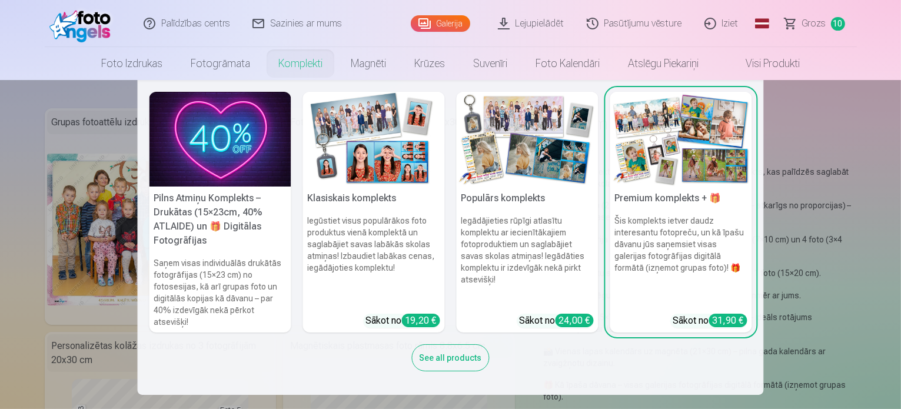
click at [301, 61] on link "Komplekti" at bounding box center [300, 63] width 72 height 33
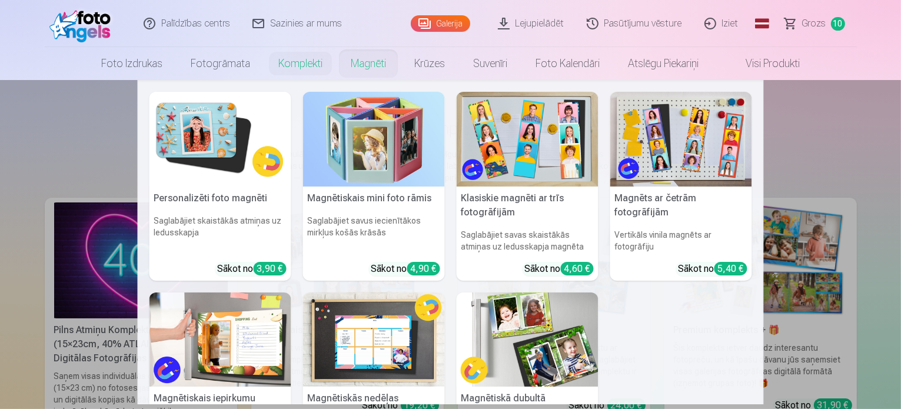
click at [398, 320] on img at bounding box center [374, 340] width 142 height 95
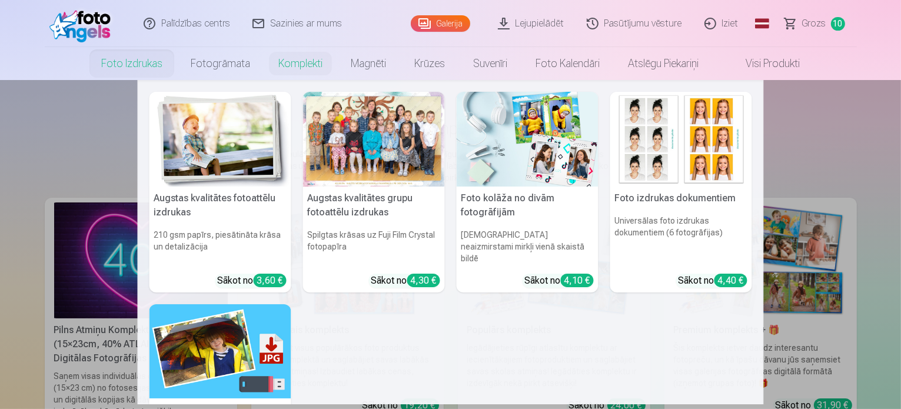
click at [137, 69] on link "Foto izdrukas" at bounding box center [131, 63] width 89 height 33
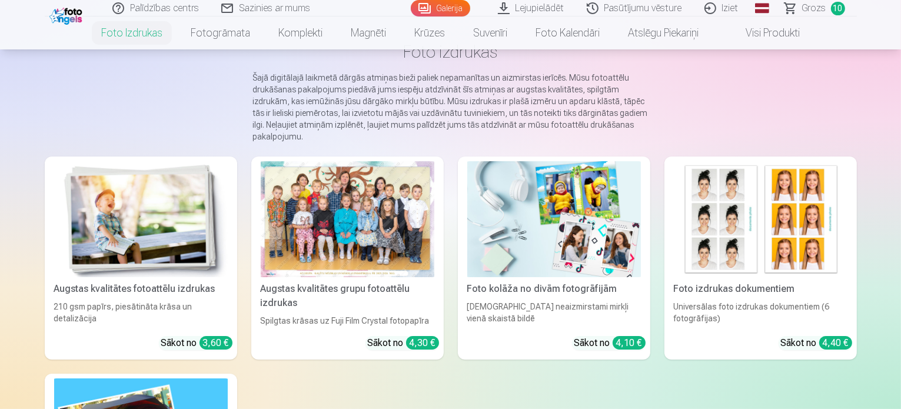
scroll to position [78, 0]
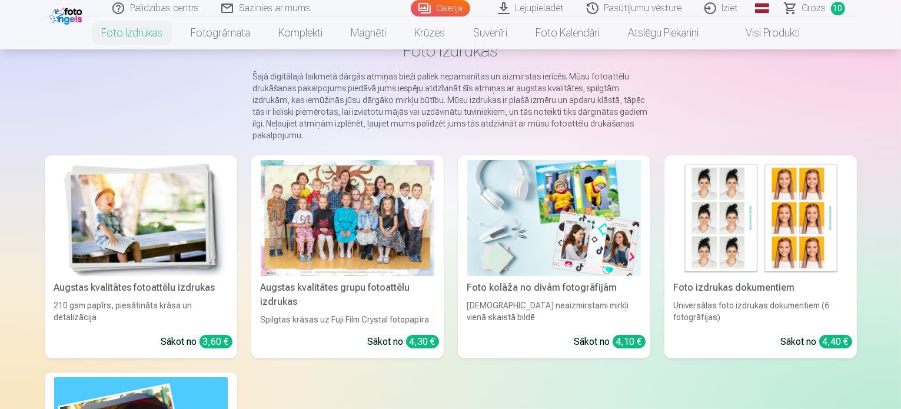
click at [784, 255] on img at bounding box center [761, 218] width 174 height 116
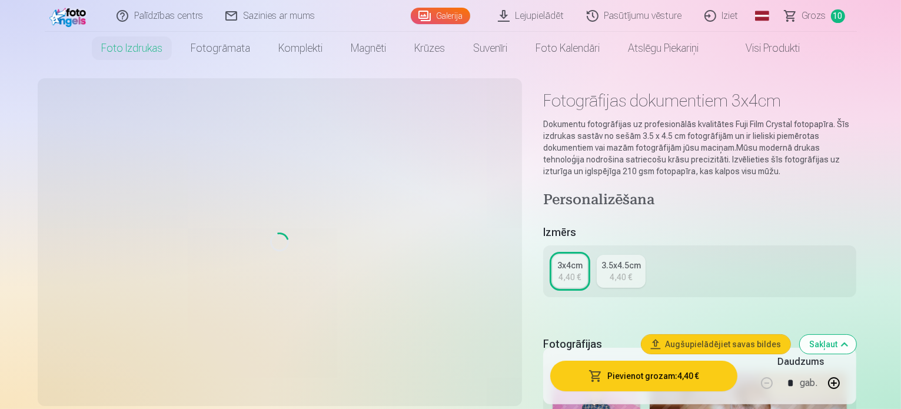
scroll to position [15, 0]
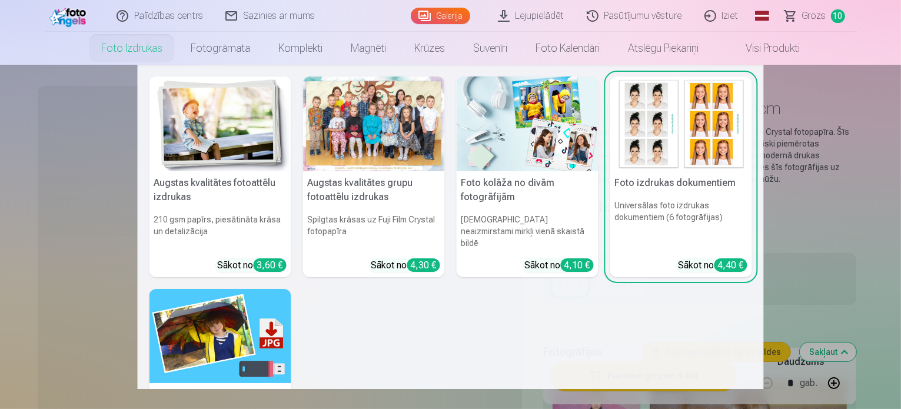
click at [264, 324] on img at bounding box center [220, 336] width 142 height 95
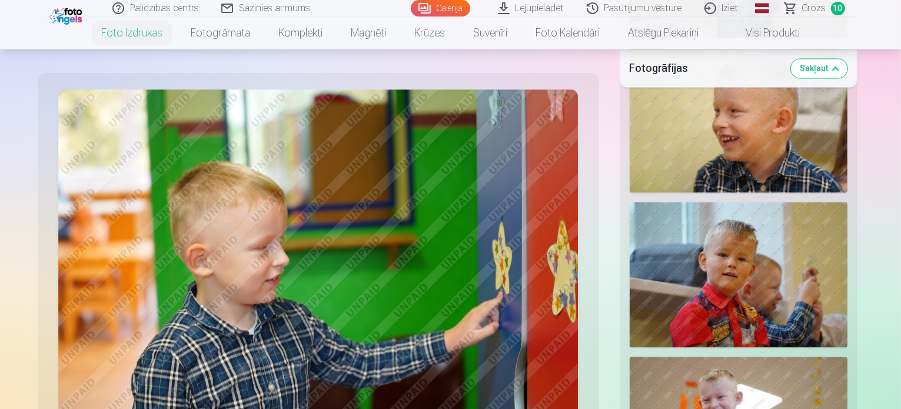
scroll to position [2521, 0]
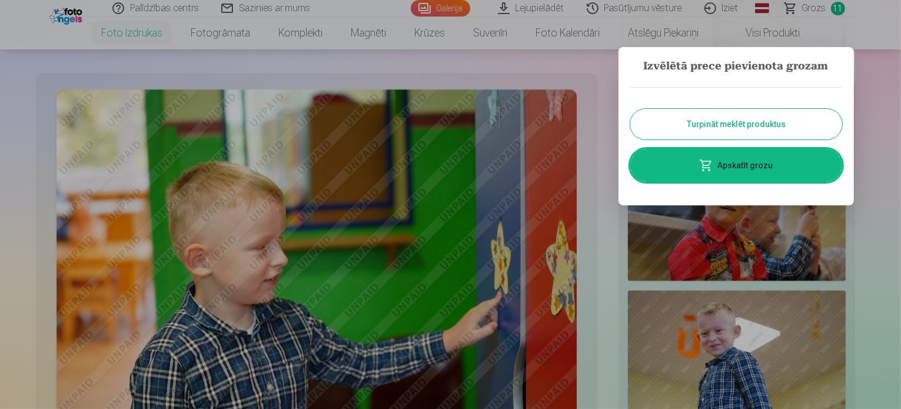
scroll to position [2540, 0]
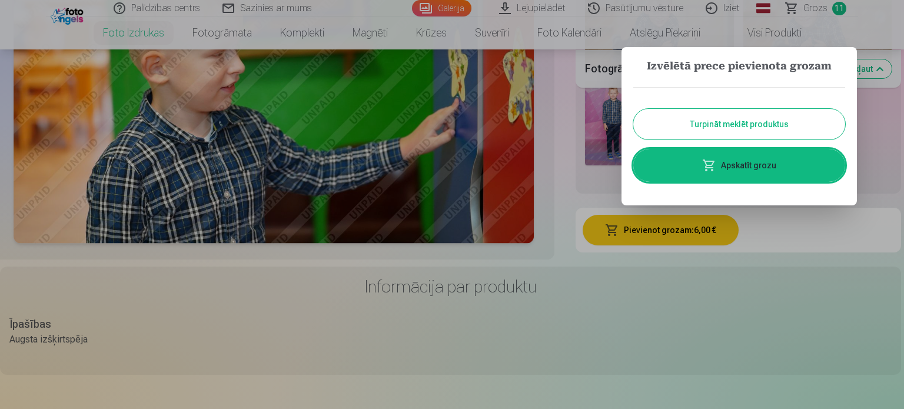
click at [771, 119] on button "Turpināt meklēt produktus" at bounding box center [739, 124] width 212 height 31
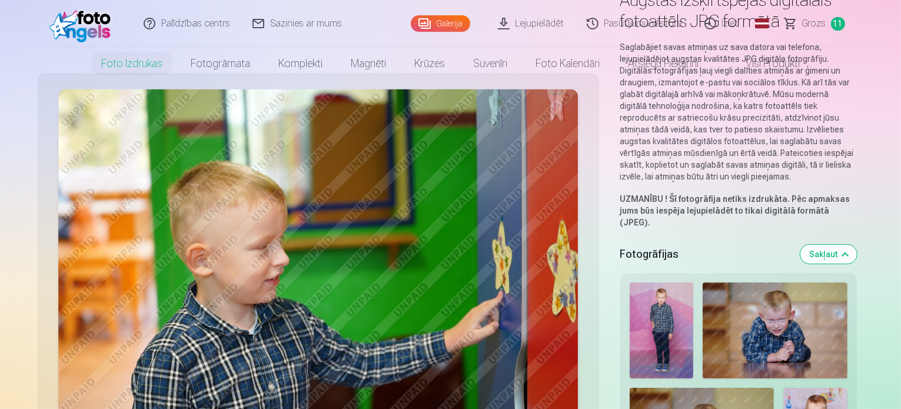
scroll to position [0, 0]
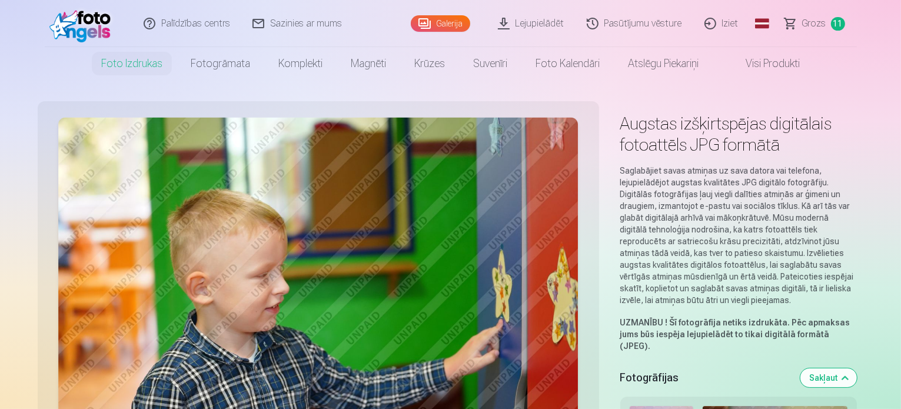
click at [809, 22] on span "Grozs" at bounding box center [814, 23] width 24 height 14
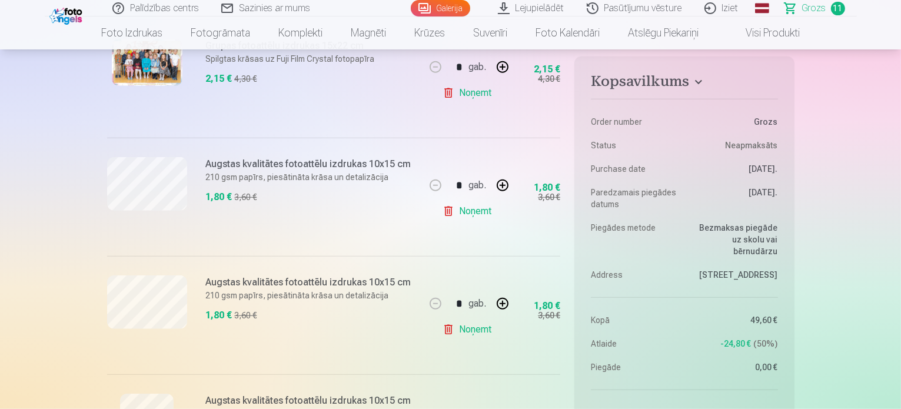
scroll to position [859, 0]
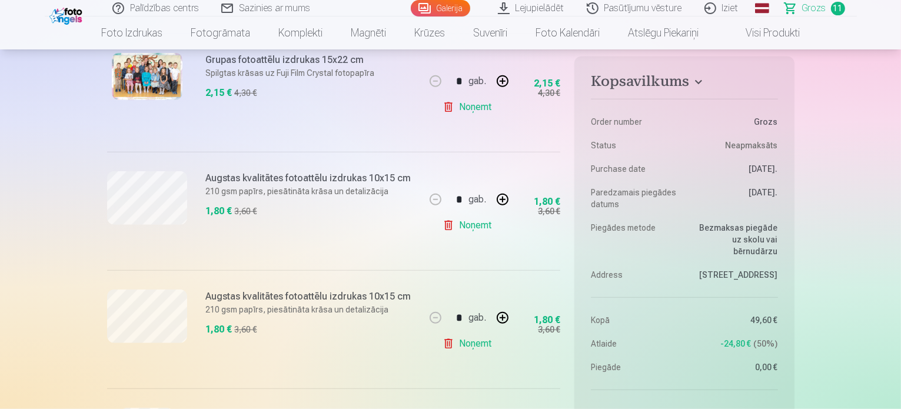
click at [459, 227] on link "Noņemt" at bounding box center [470, 226] width 54 height 24
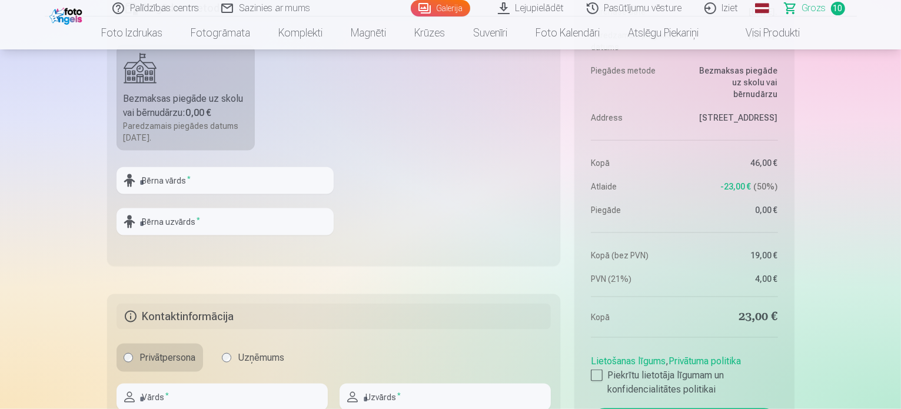
scroll to position [1616, 0]
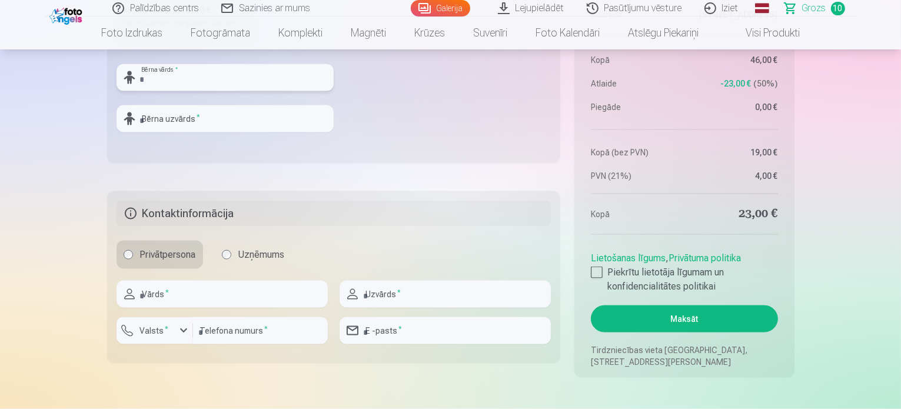
click at [227, 78] on input "text" at bounding box center [225, 77] width 217 height 27
type input "********"
click at [206, 117] on input "text" at bounding box center [225, 118] width 217 height 27
type input "*******"
click at [285, 300] on input "text" at bounding box center [222, 294] width 211 height 27
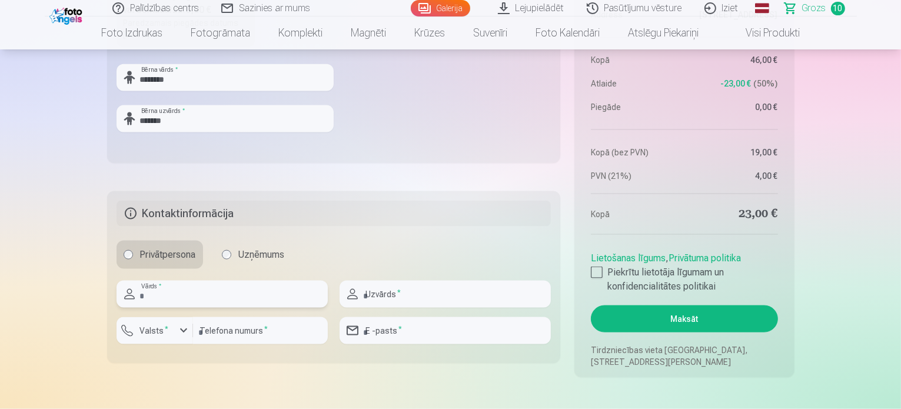
type input "********"
type input "******"
click at [254, 332] on input "number" at bounding box center [260, 330] width 135 height 27
type input "********"
click at [412, 325] on input "email" at bounding box center [445, 330] width 211 height 27
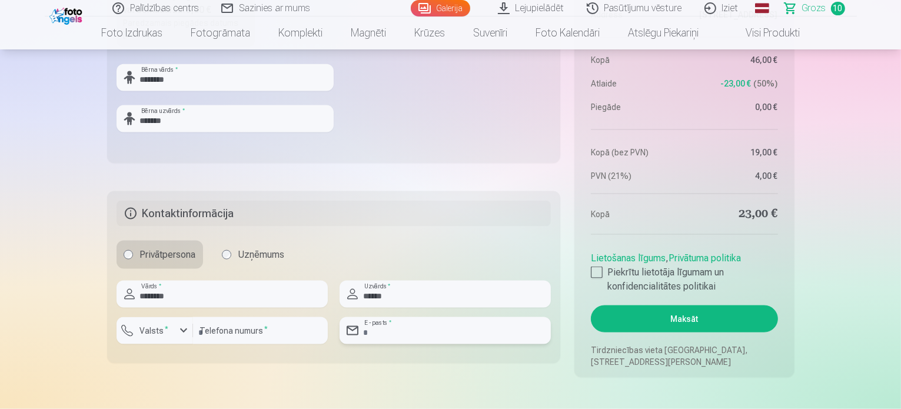
type input "**********"
click at [598, 270] on div at bounding box center [597, 273] width 12 height 12
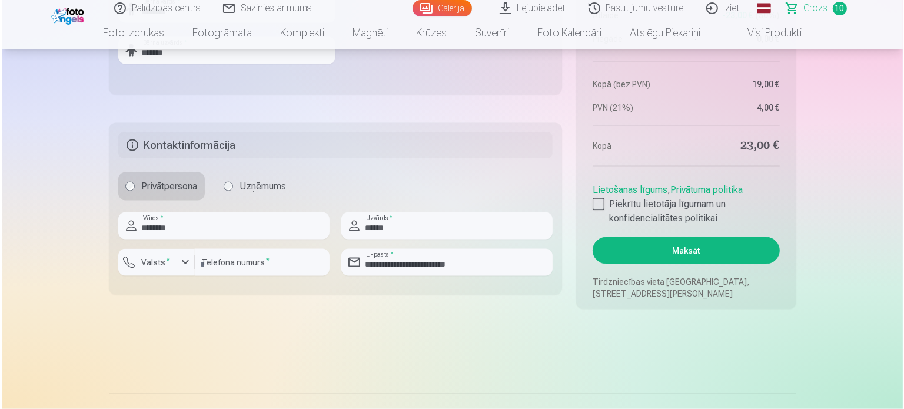
scroll to position [1691, 0]
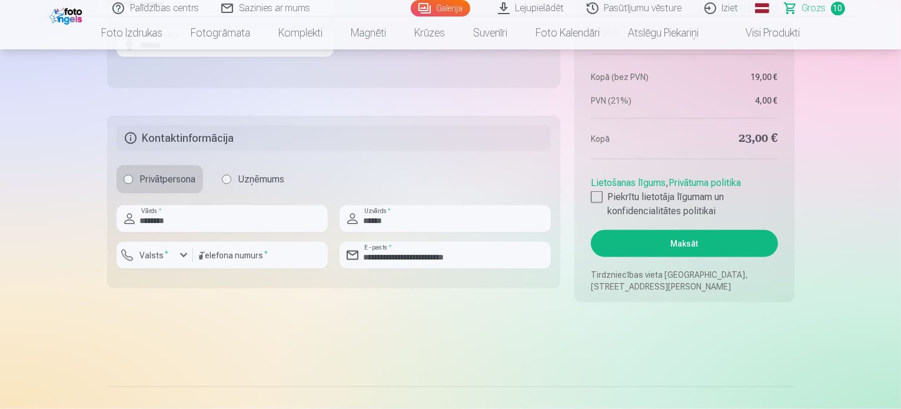
click at [693, 245] on button "Maksāt" at bounding box center [684, 243] width 187 height 27
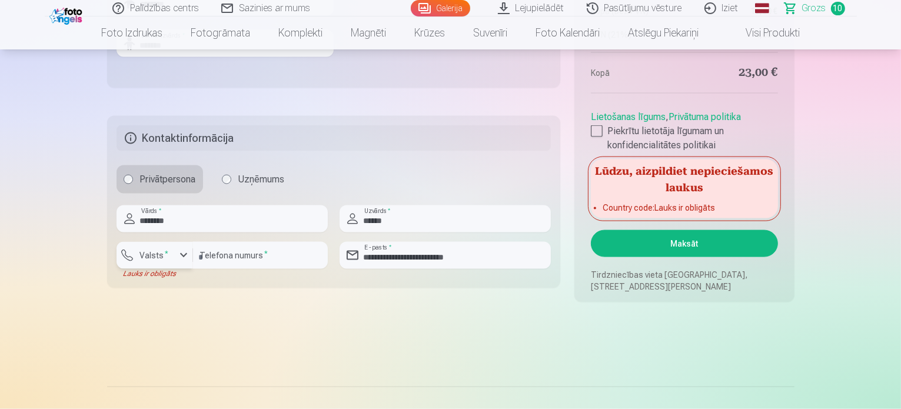
click at [168, 262] on button "Valsts *" at bounding box center [155, 255] width 77 height 27
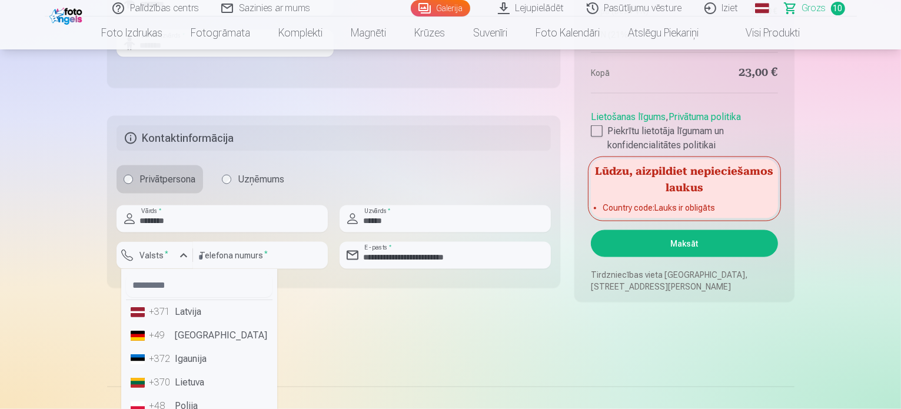
click at [178, 311] on li "+371 Latvija" at bounding box center [199, 312] width 147 height 24
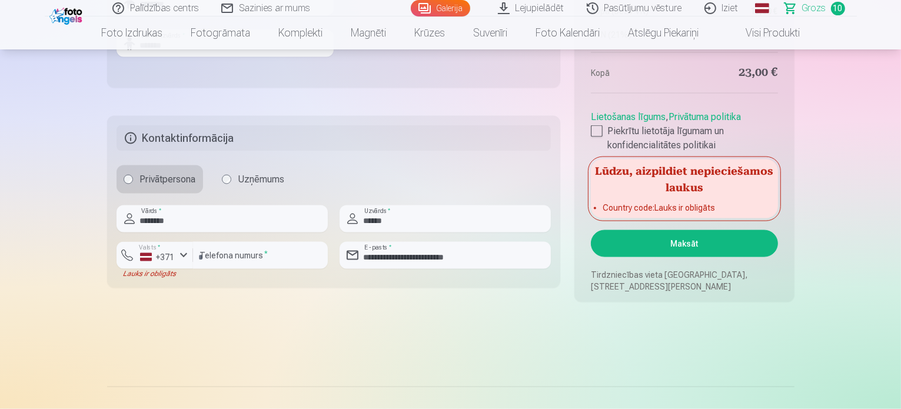
click at [682, 245] on button "Maksāt" at bounding box center [684, 243] width 187 height 27
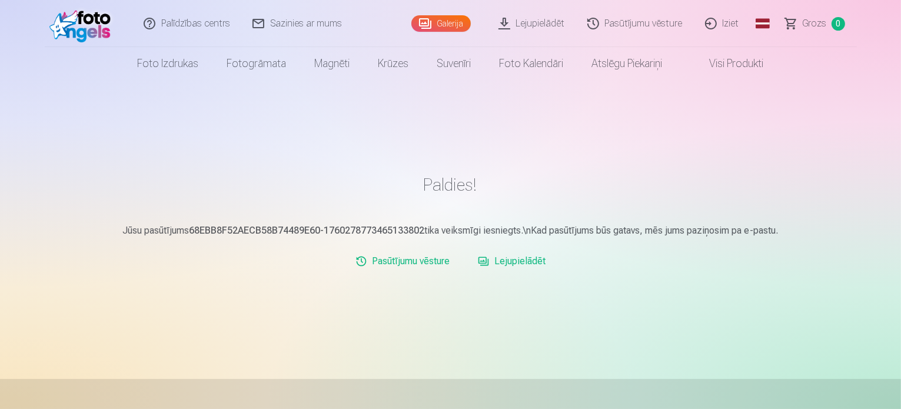
click at [449, 28] on link "Galerija" at bounding box center [440, 23] width 59 height 16
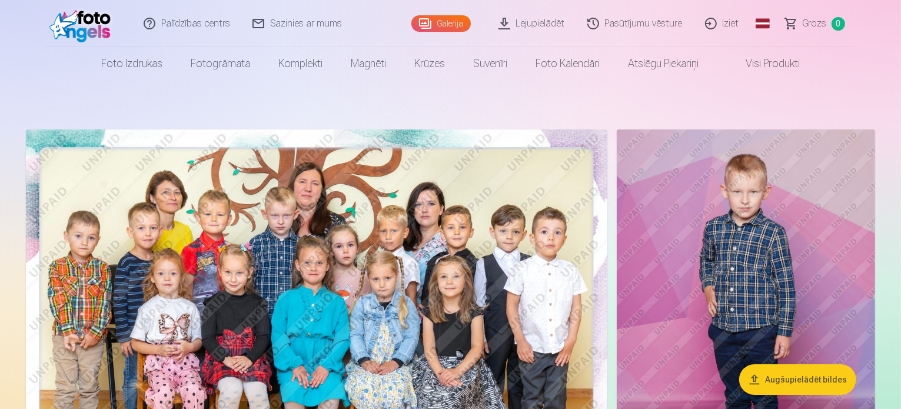
click at [752, 209] on img at bounding box center [746, 323] width 258 height 388
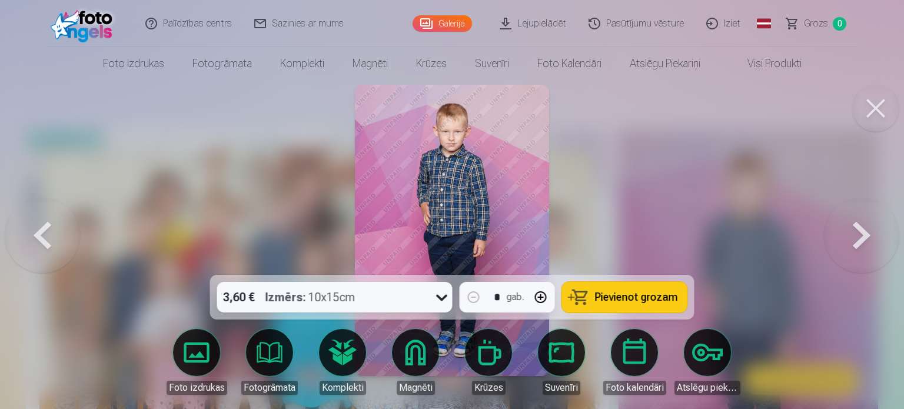
click at [809, 20] on span "Grozs" at bounding box center [816, 23] width 24 height 14
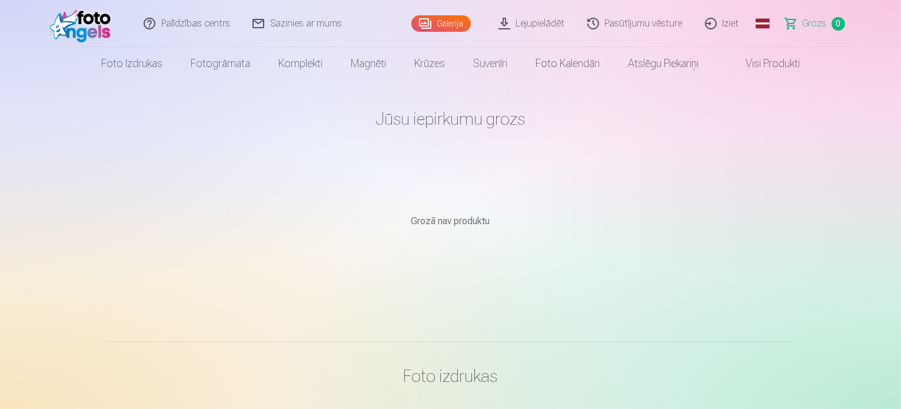
click at [654, 25] on link "Pasūtījumu vēsture" at bounding box center [636, 23] width 118 height 47
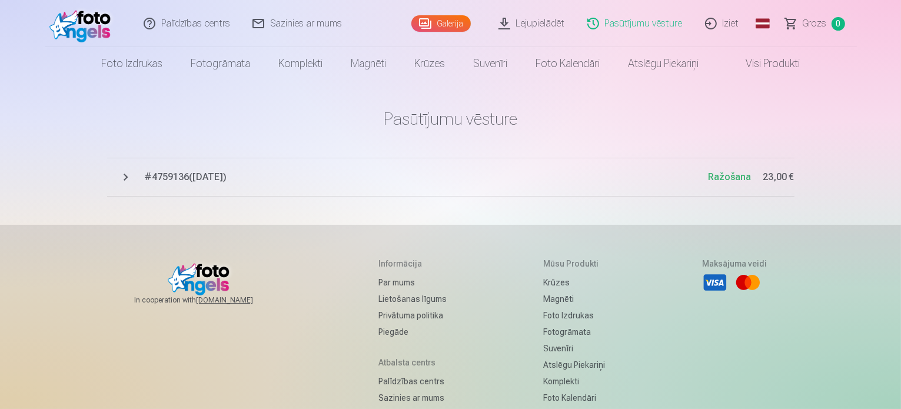
click at [206, 175] on span "# 4759136 ( 12.10.2025 )" at bounding box center [427, 177] width 564 height 14
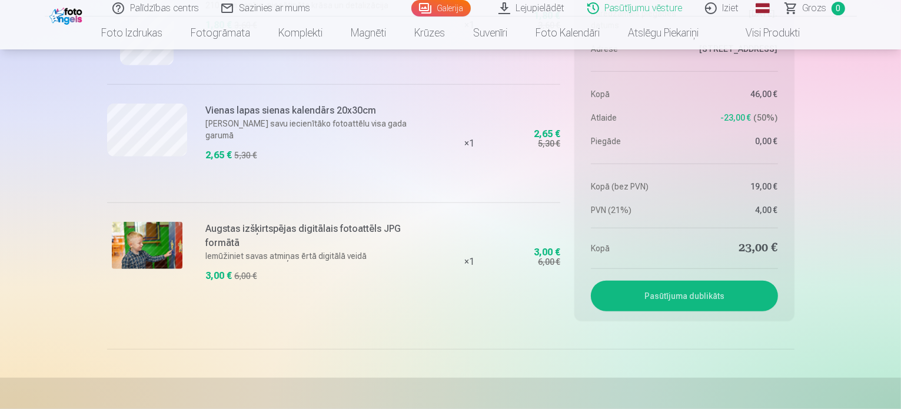
scroll to position [1100, 0]
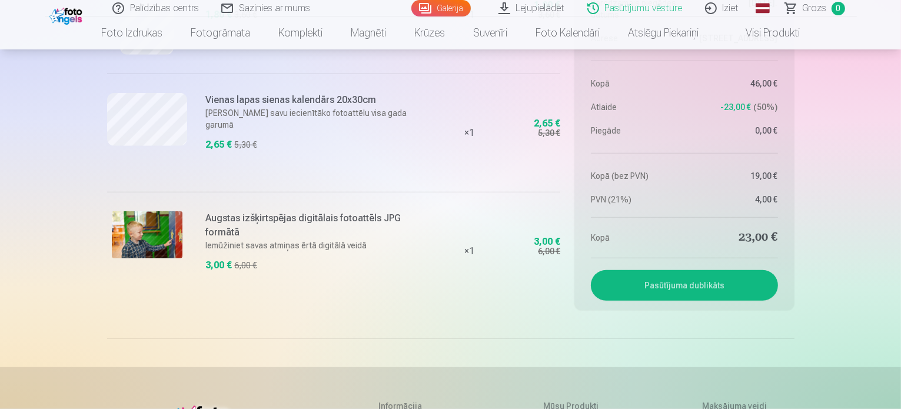
click at [241, 221] on h6 "Augstas izšķirtspējas digitālais fotoattēls JPG formātā" at bounding box center [312, 225] width 212 height 28
click at [153, 242] on img at bounding box center [147, 234] width 71 height 47
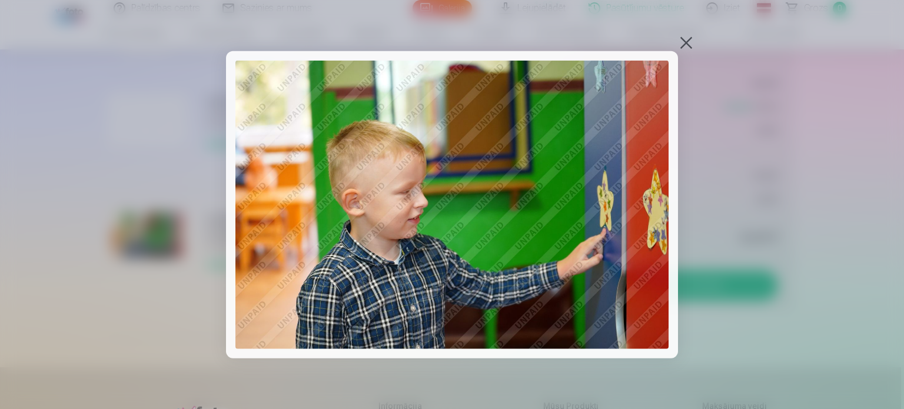
click at [442, 225] on img at bounding box center [451, 204] width 433 height 288
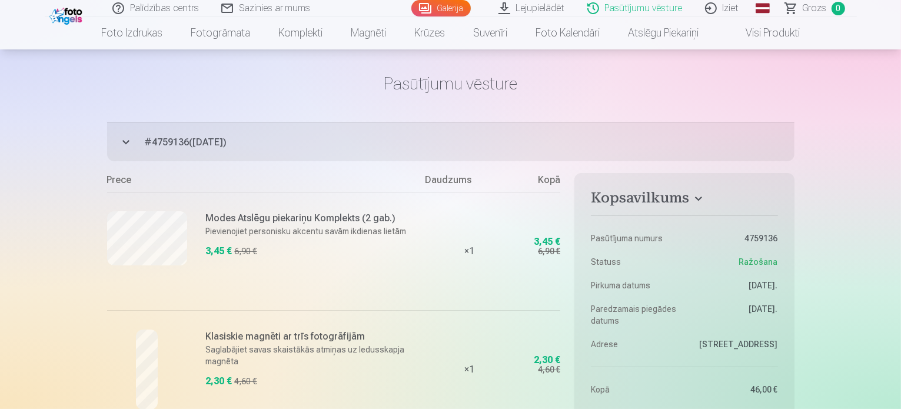
scroll to position [0, 0]
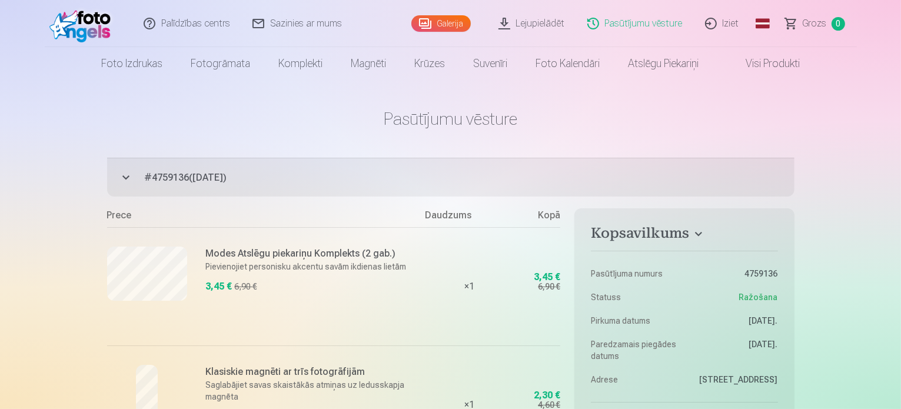
click at [545, 28] on link "Lejupielādēt" at bounding box center [532, 23] width 89 height 47
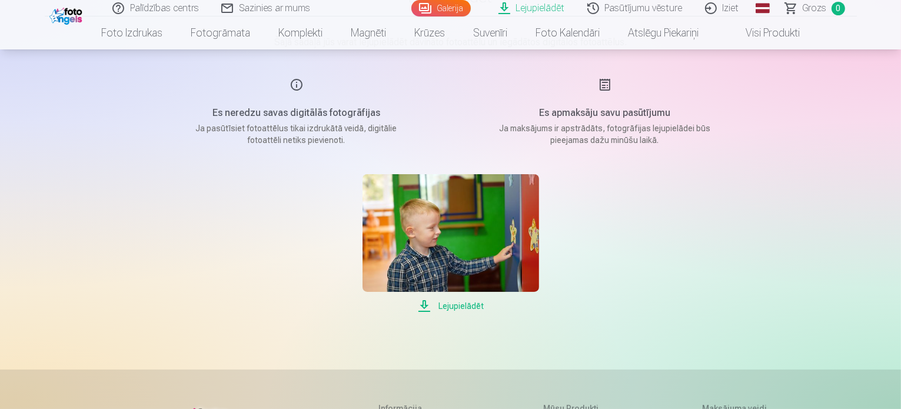
scroll to position [166, 0]
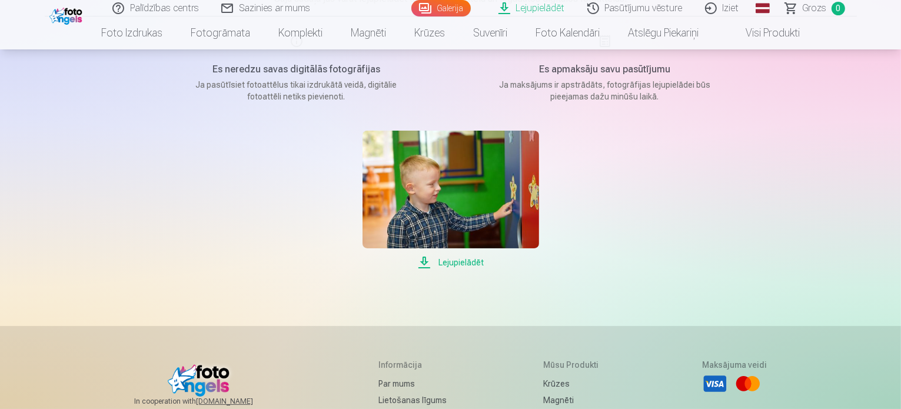
click at [447, 264] on span "Lejupielādēt" at bounding box center [451, 262] width 177 height 14
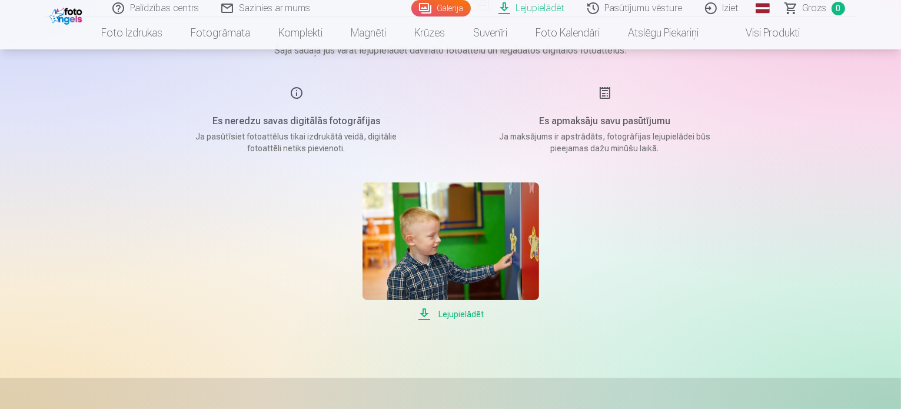
scroll to position [105, 0]
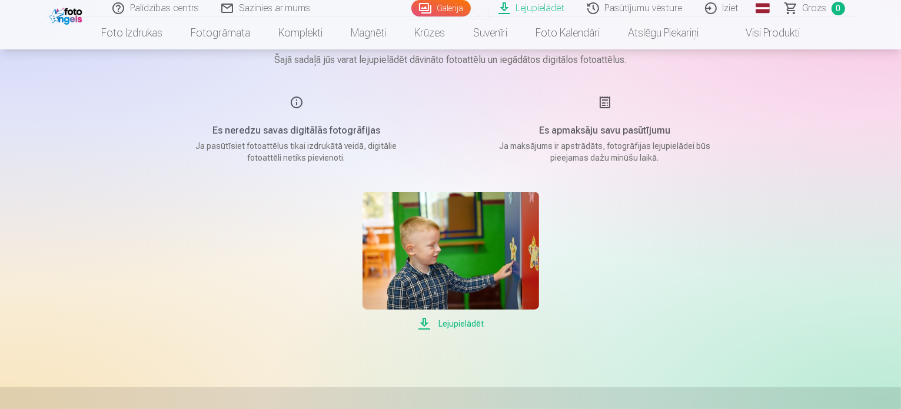
click at [448, 325] on span "Lejupielādēt" at bounding box center [451, 324] width 177 height 14
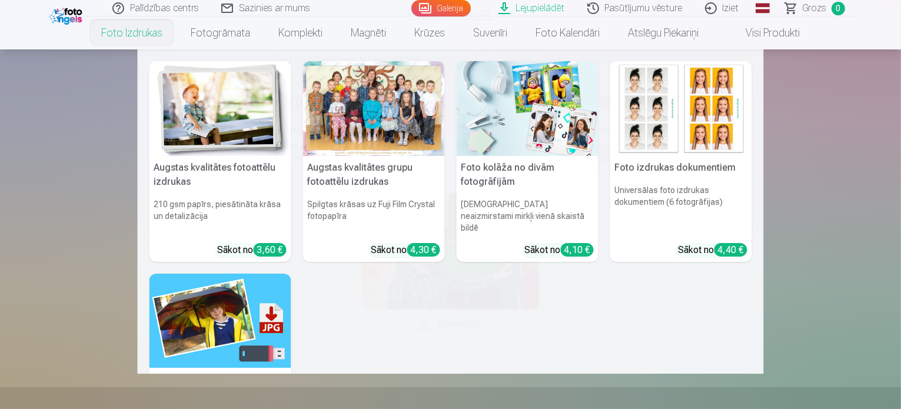
click at [231, 307] on img at bounding box center [220, 321] width 142 height 95
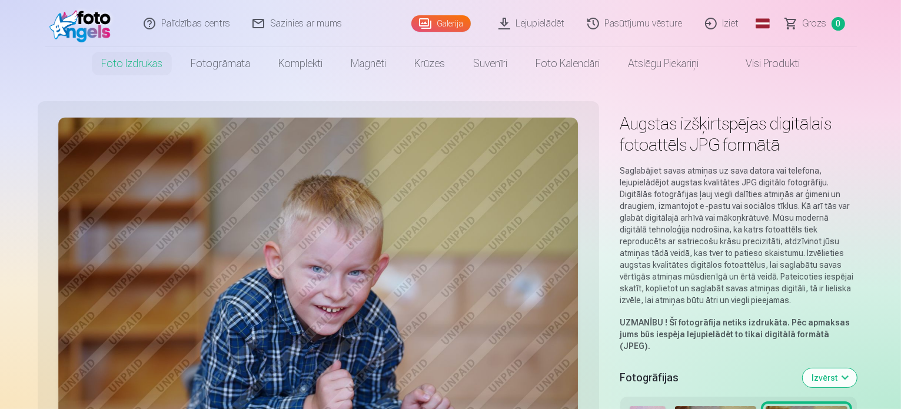
click at [544, 24] on link "Lejupielādēt" at bounding box center [532, 23] width 89 height 47
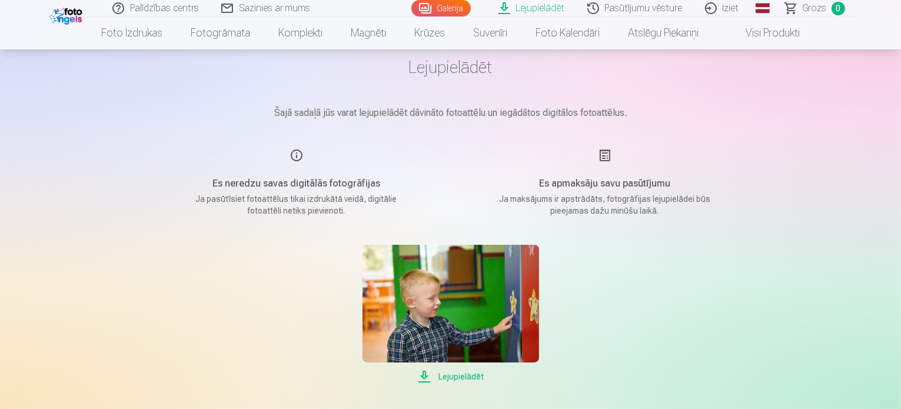
scroll to position [81, 0]
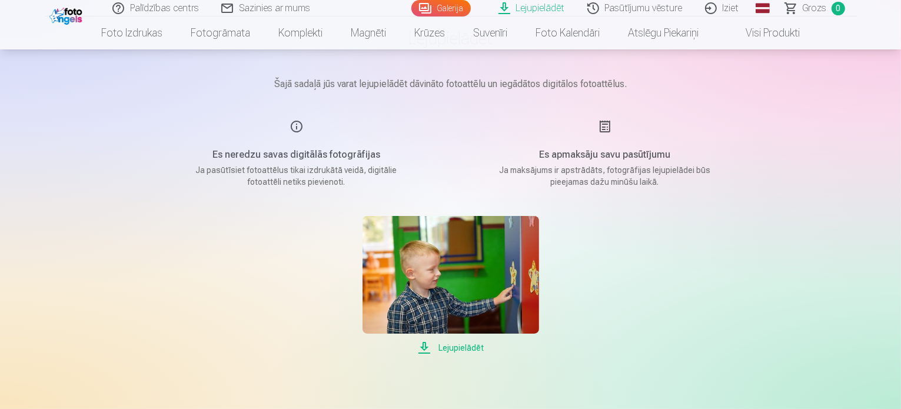
click at [503, 283] on img at bounding box center [451, 275] width 177 height 118
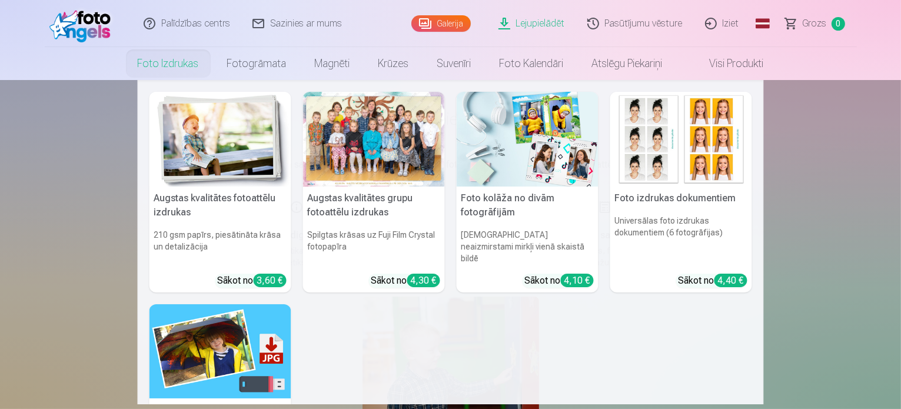
click at [231, 341] on img at bounding box center [220, 351] width 142 height 95
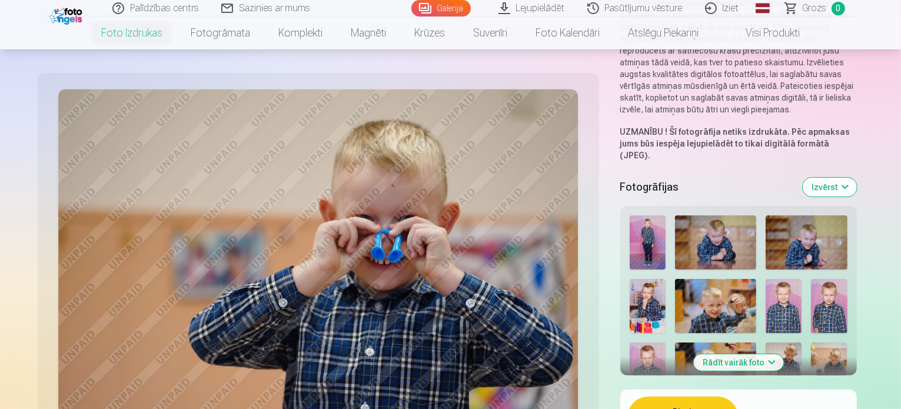
scroll to position [225, 0]
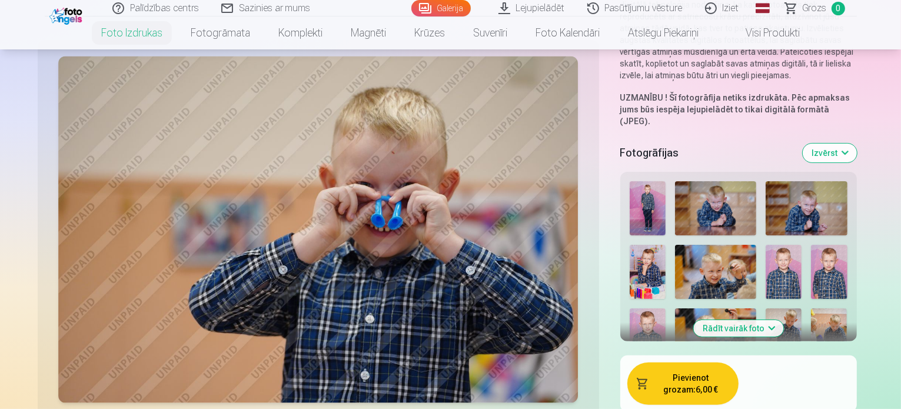
click at [630, 181] on img at bounding box center [648, 208] width 36 height 54
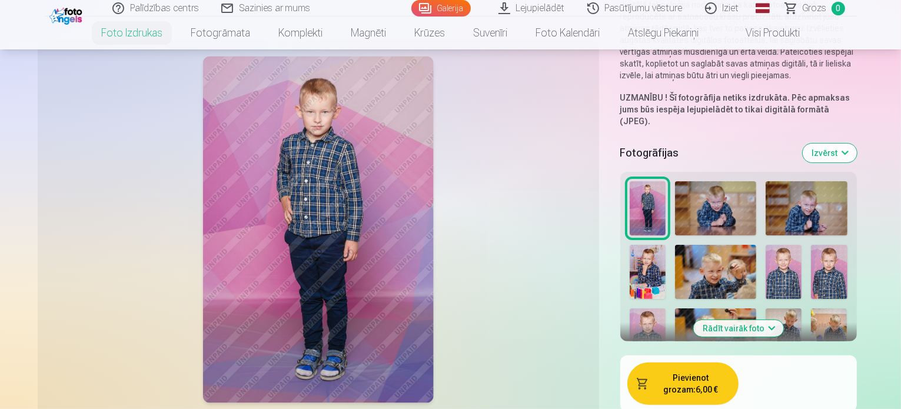
click at [675, 181] on img at bounding box center [715, 208] width 81 height 54
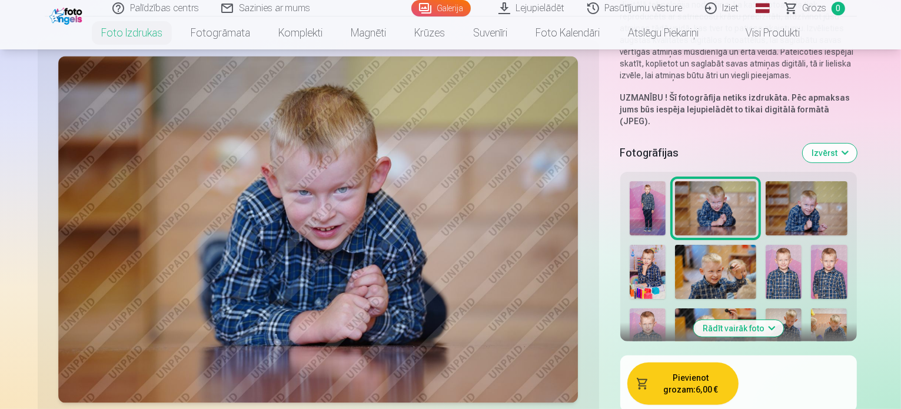
click at [630, 181] on img at bounding box center [648, 208] width 36 height 54
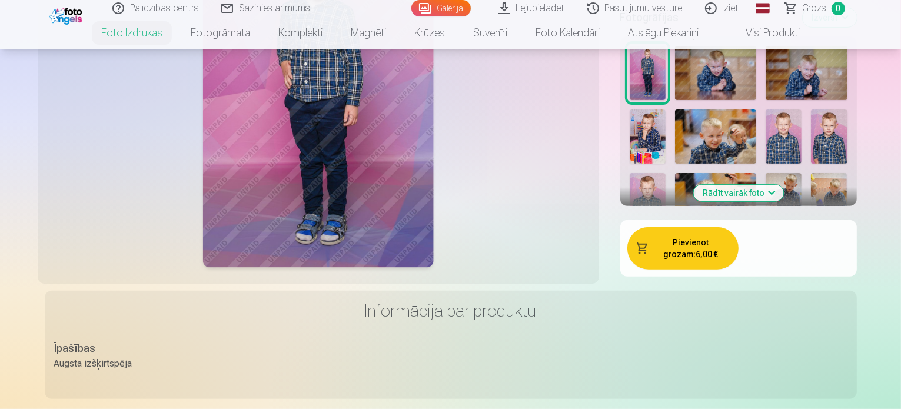
scroll to position [0, 0]
